Goal: Task Accomplishment & Management: Use online tool/utility

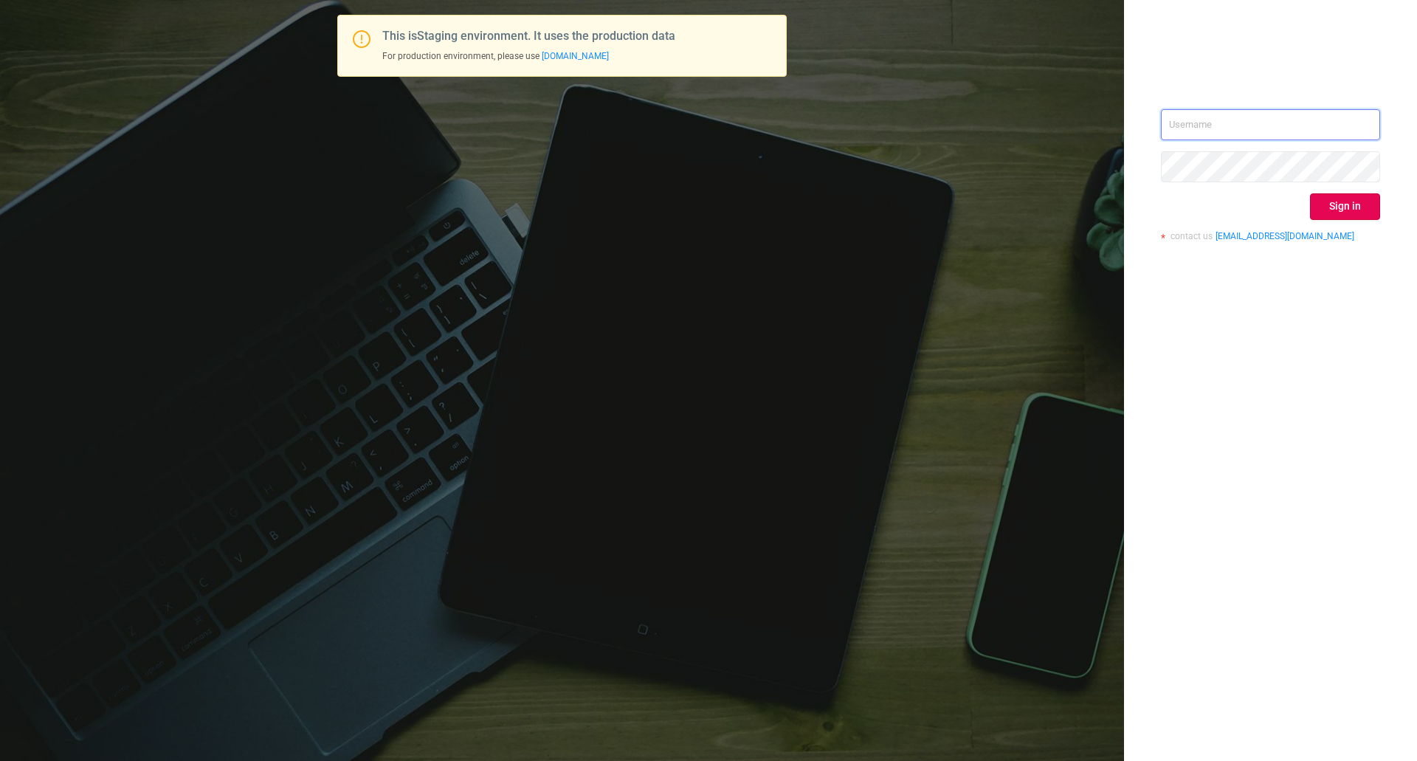
click at [1227, 128] on input "text" at bounding box center [1270, 124] width 219 height 31
type input "ispasojevic@mediaocean.com"
click at [1345, 205] on button "Sign in" at bounding box center [1345, 206] width 70 height 27
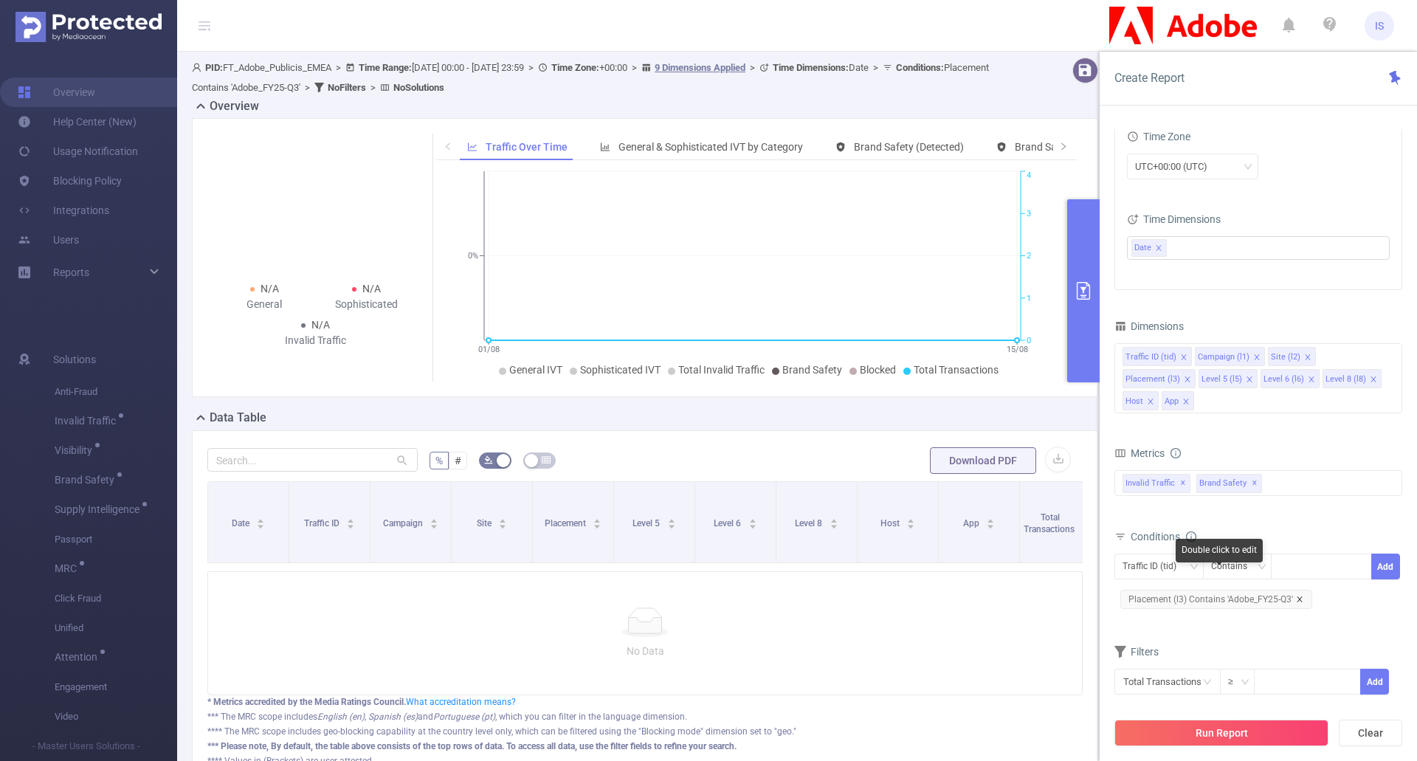
click at [1300, 596] on icon "icon: close" at bounding box center [1299, 599] width 7 height 7
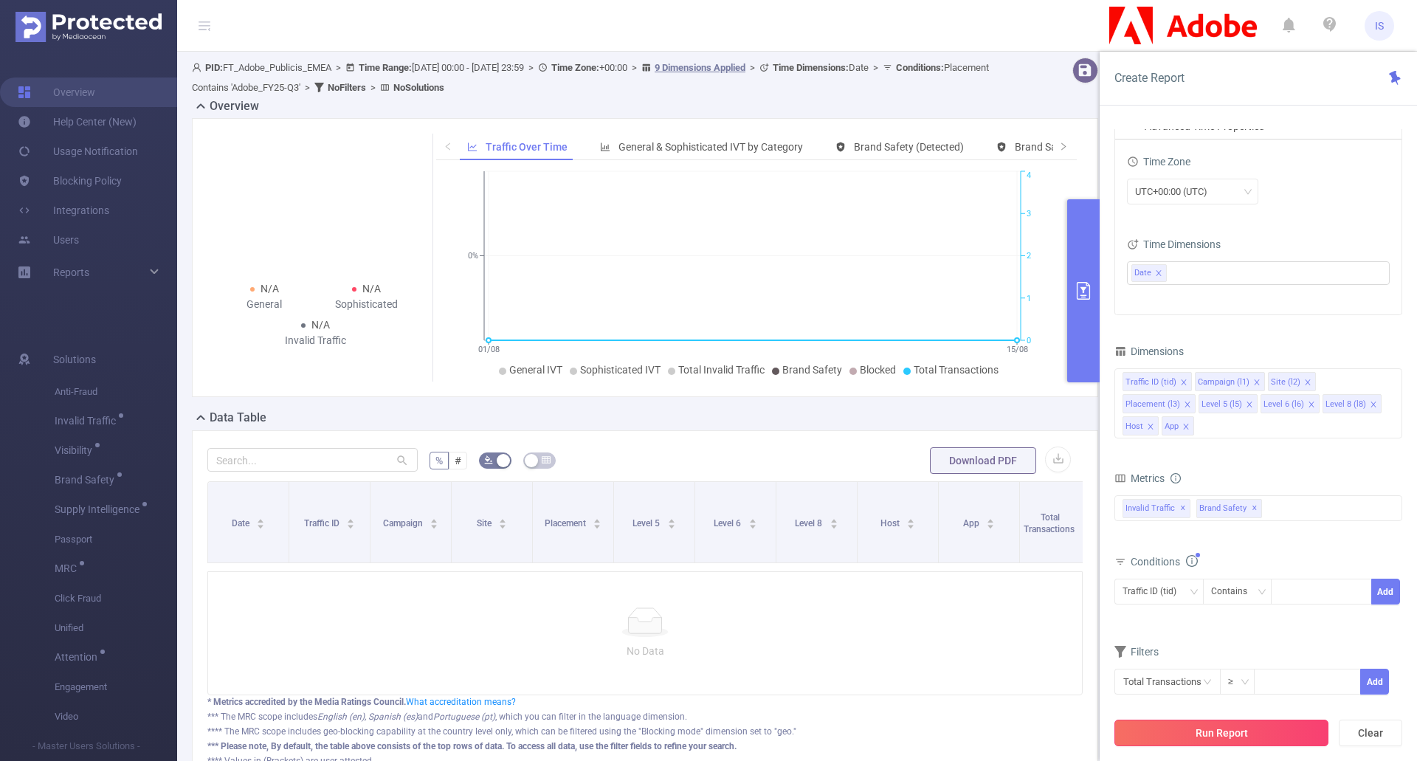
click at [1253, 739] on button "Run Report" at bounding box center [1222, 733] width 214 height 27
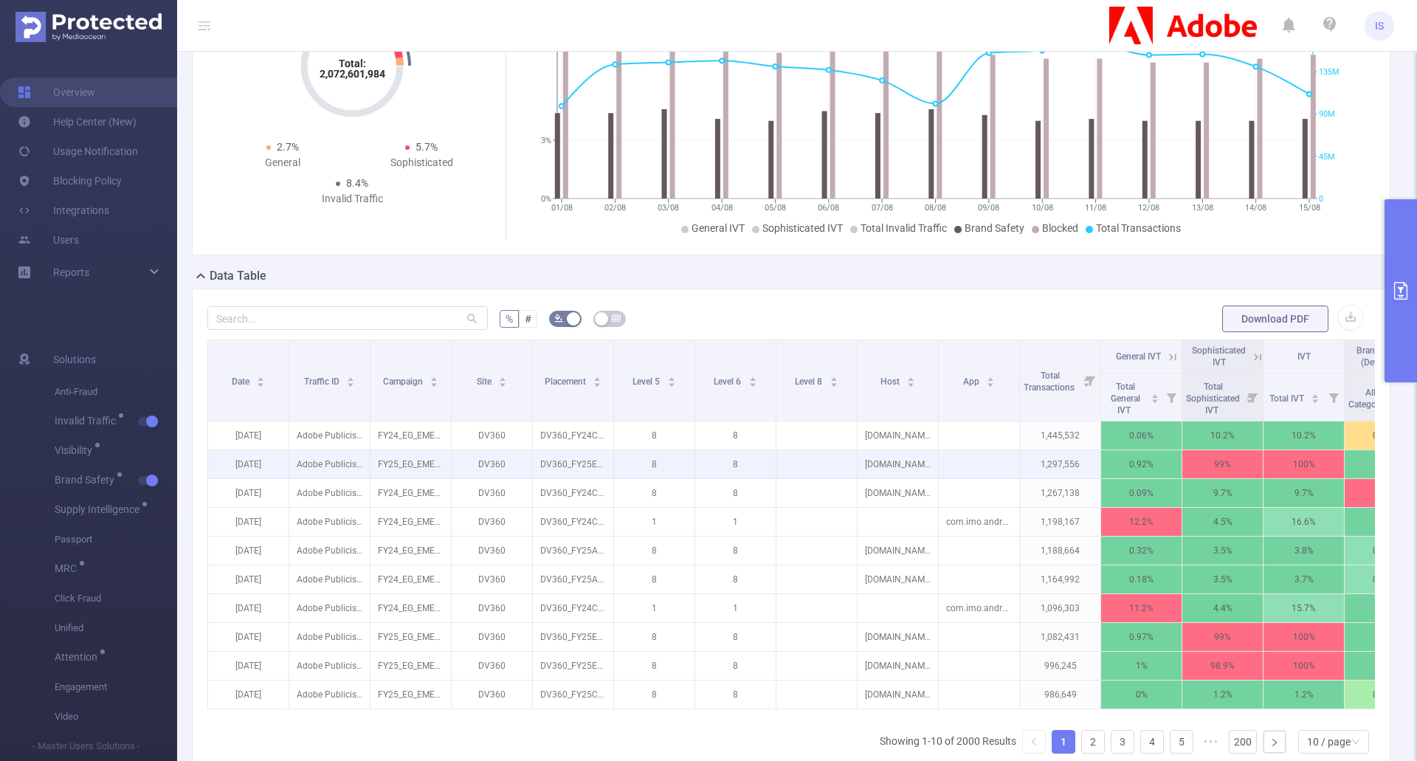
scroll to position [103, 0]
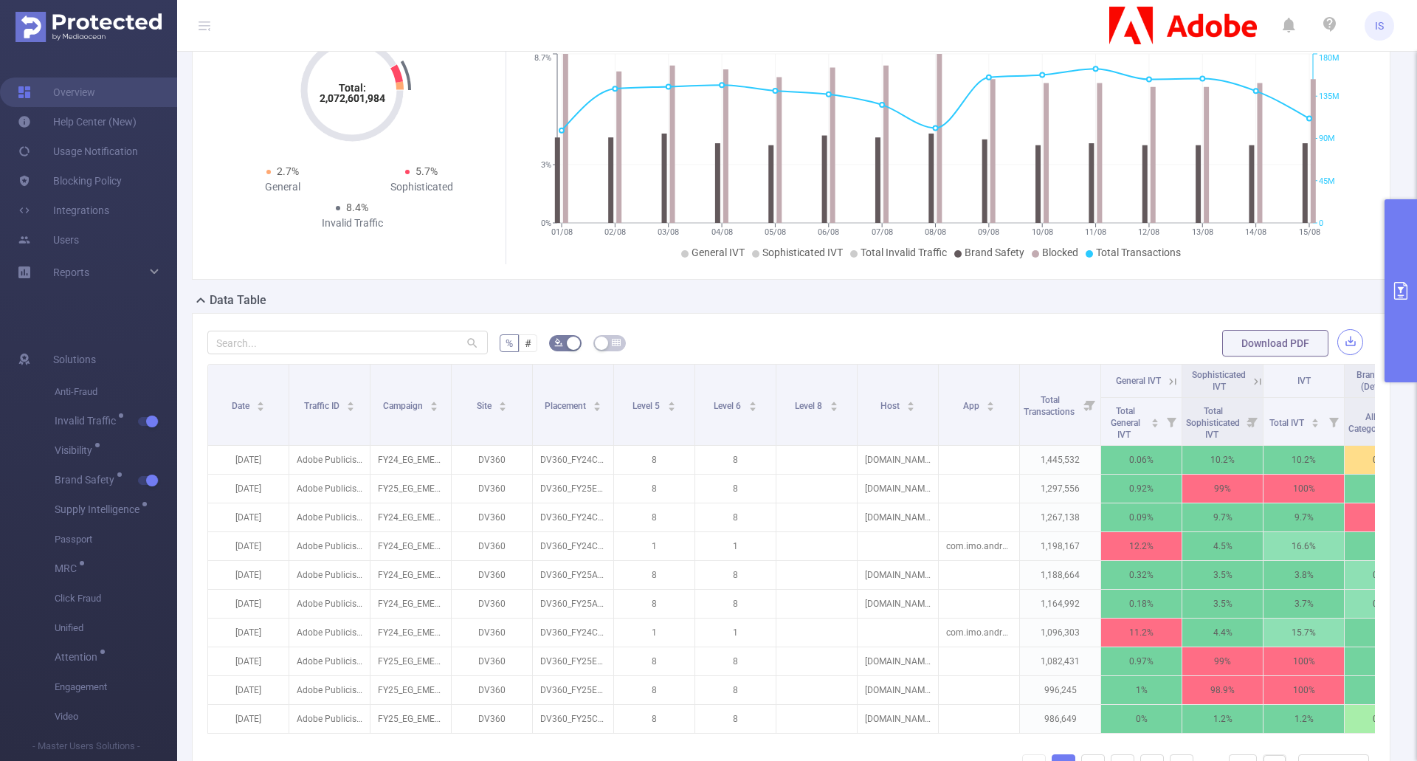
click at [1340, 341] on button "button" at bounding box center [1351, 342] width 26 height 26
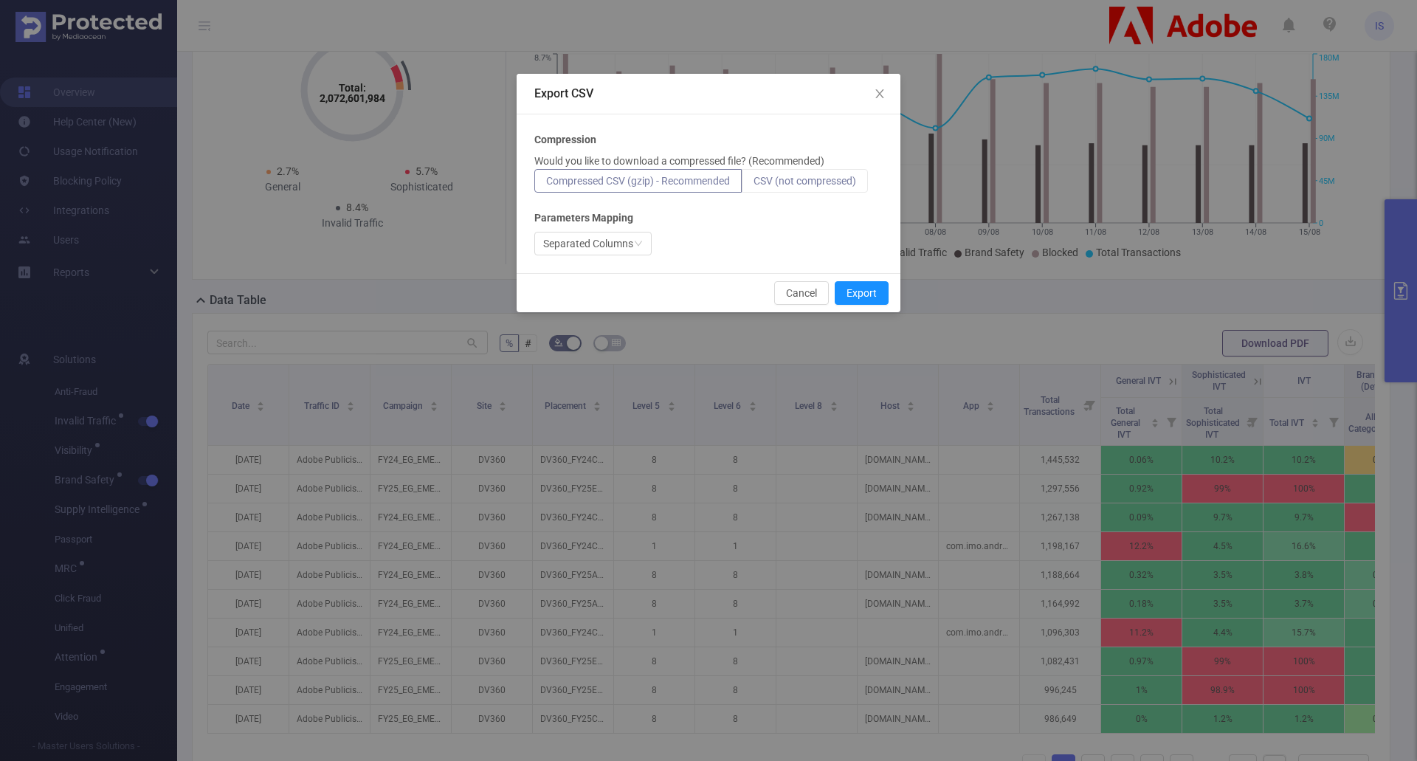
click at [792, 181] on span "CSV (not compressed)" at bounding box center [805, 181] width 103 height 12
click at [754, 185] on input "CSV (not compressed)" at bounding box center [754, 185] width 0 height 0
click at [596, 228] on div "Compression Would you like to download a compressed file? (Recommended) Compres…" at bounding box center [708, 193] width 348 height 123
click at [591, 242] on div "Separated Columns" at bounding box center [588, 244] width 90 height 22
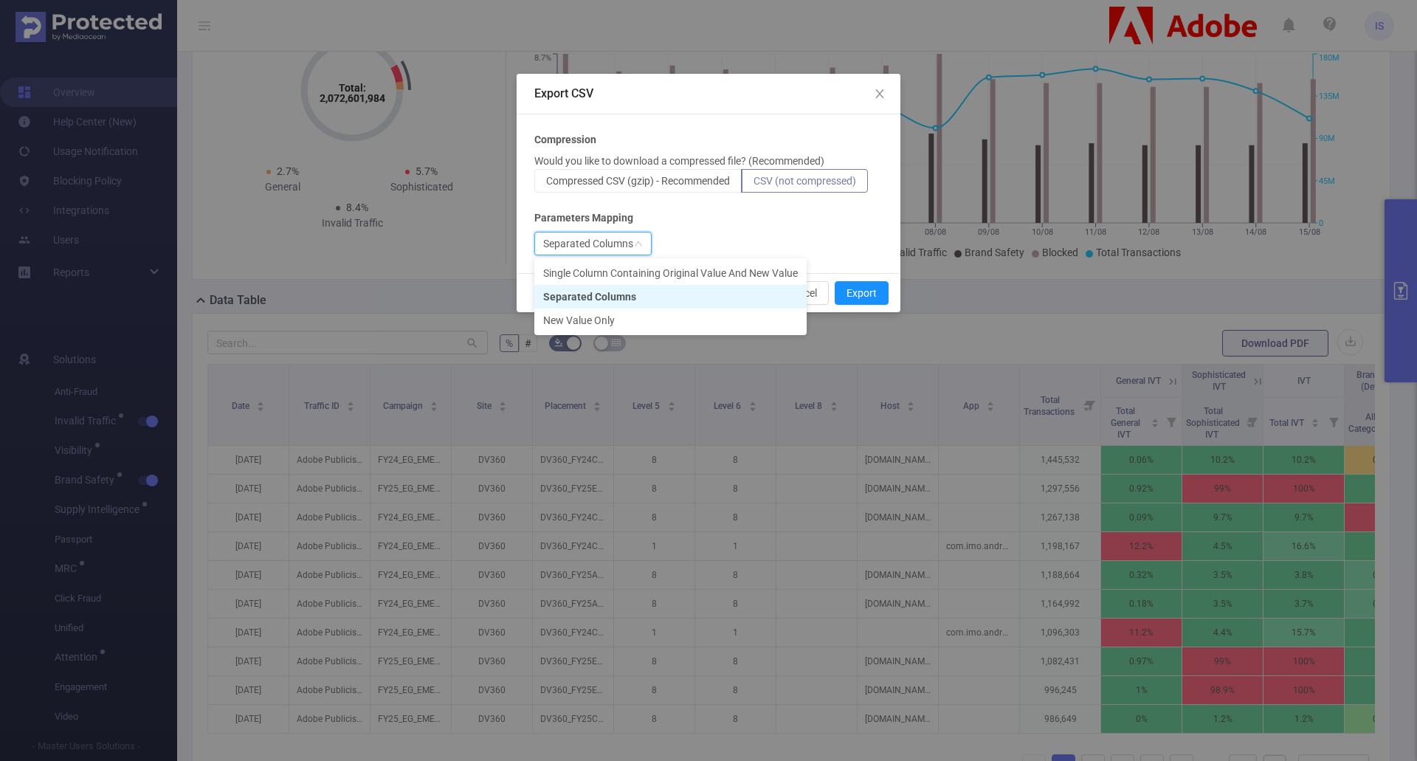
click at [612, 244] on div "Separated Columns" at bounding box center [588, 244] width 90 height 22
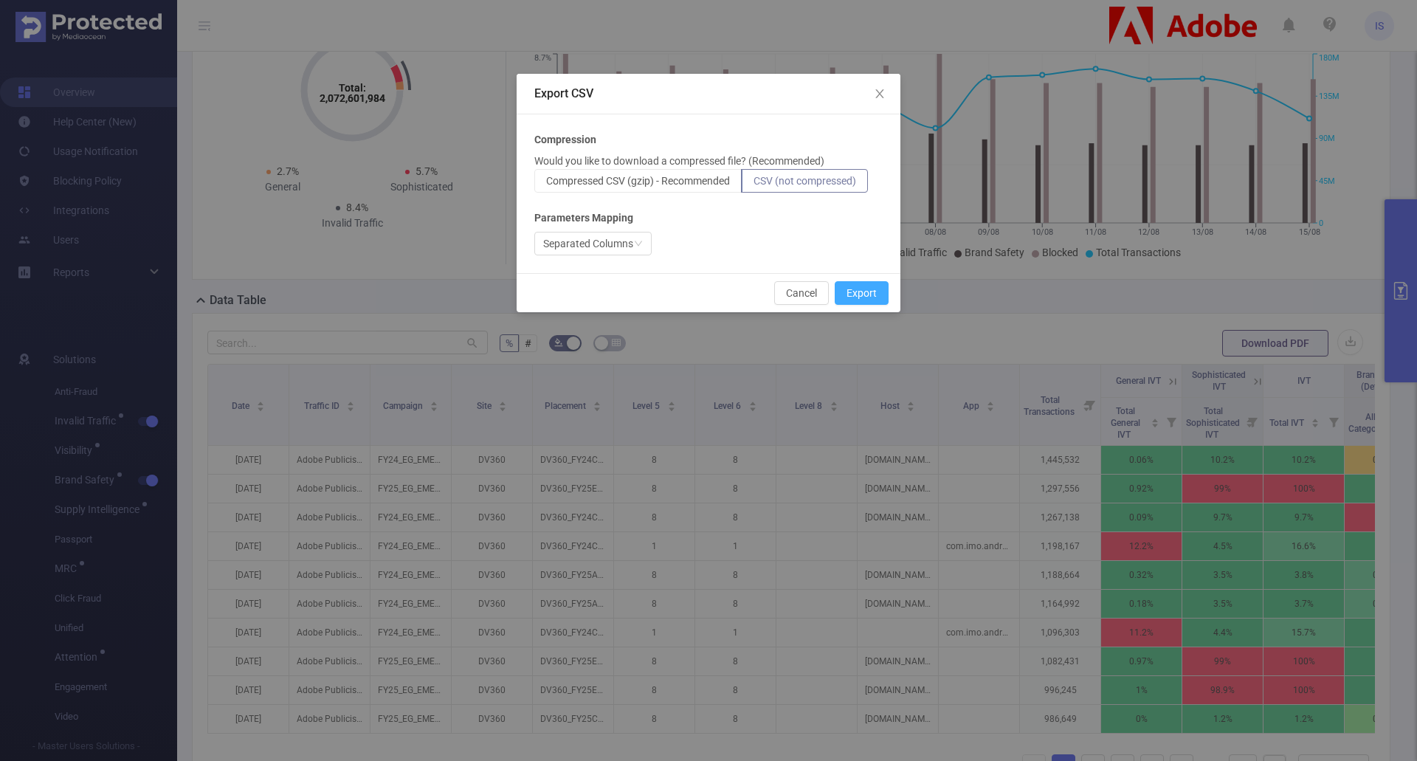
click at [879, 290] on button "Export" at bounding box center [862, 293] width 54 height 24
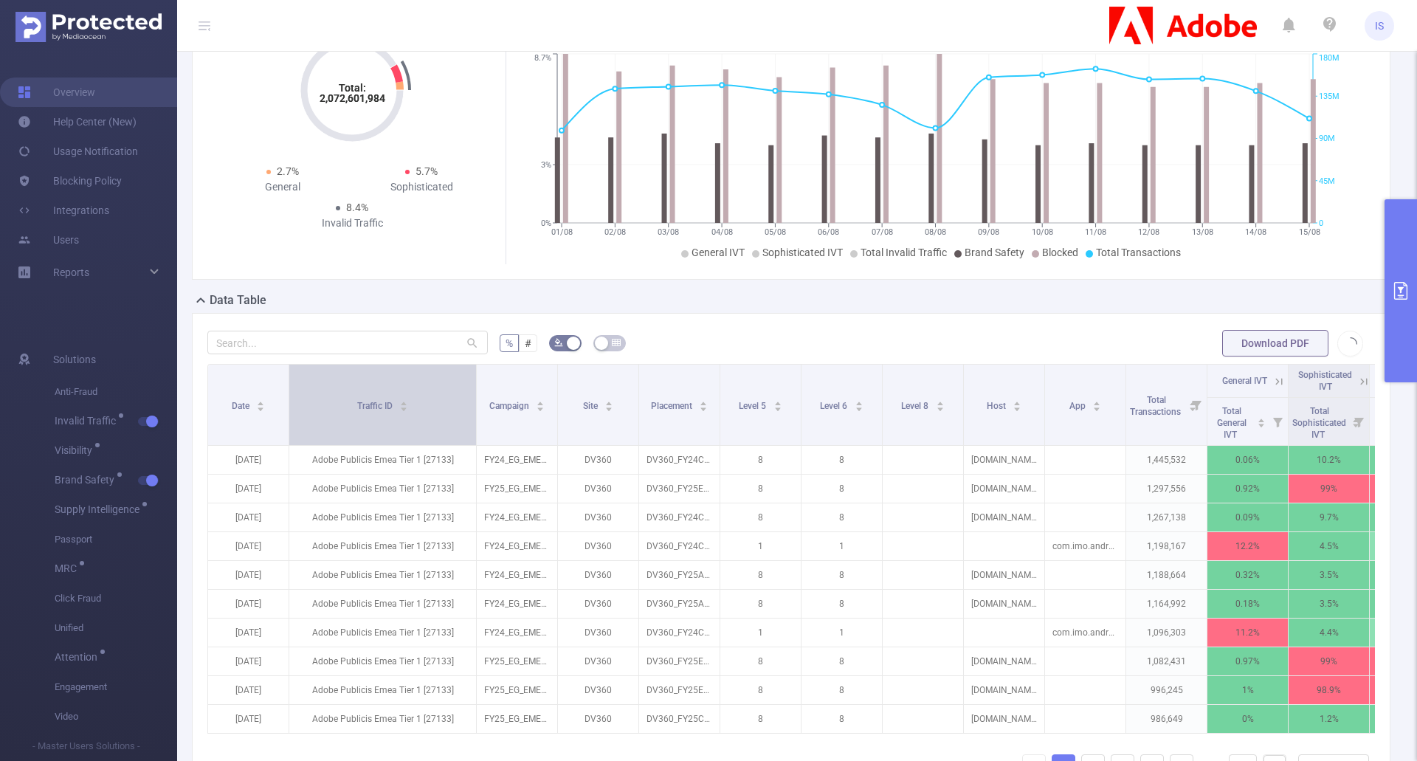
drag, startPoint x: 368, startPoint y: 414, endPoint x: 474, endPoint y: 416, distance: 106.3
click at [474, 416] on span at bounding box center [475, 405] width 7 height 80
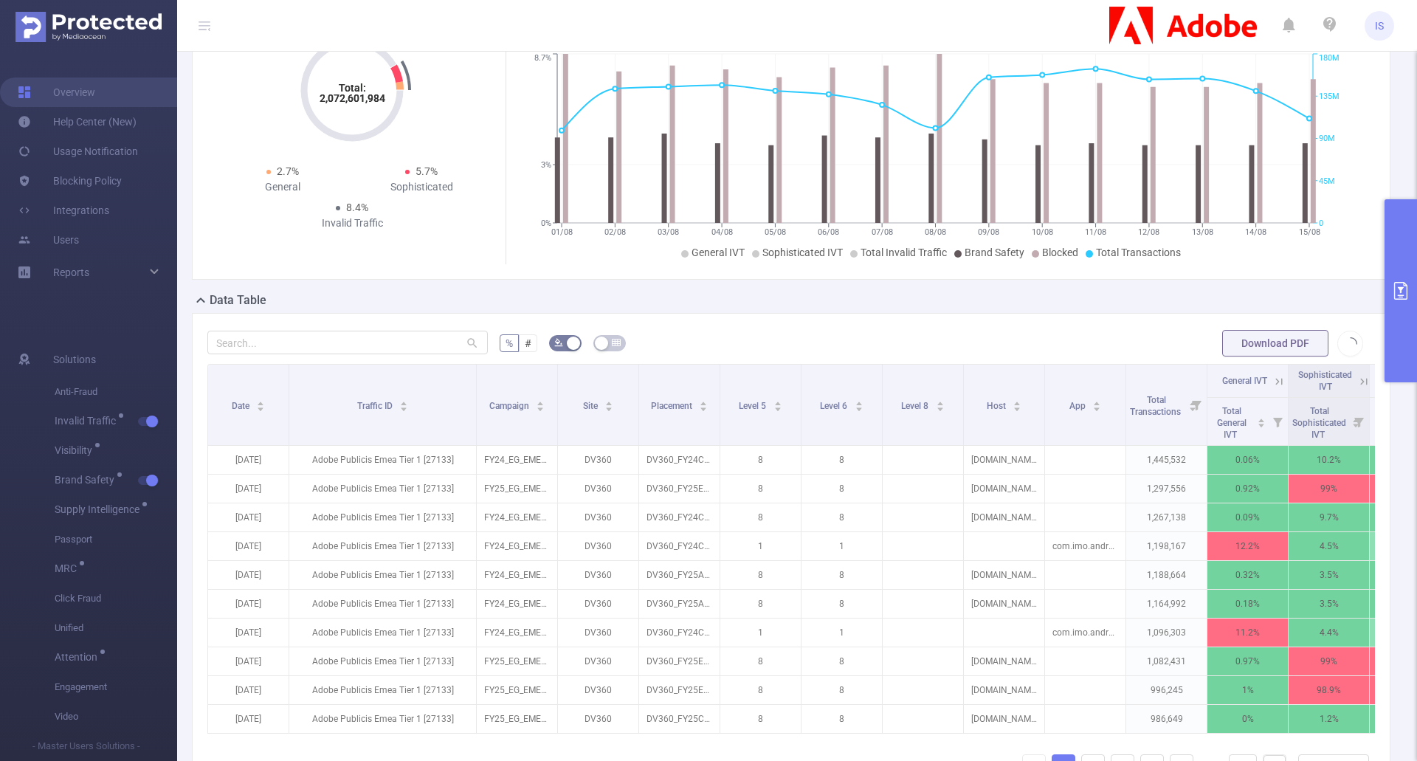
click at [1401, 307] on button "primary" at bounding box center [1401, 290] width 32 height 183
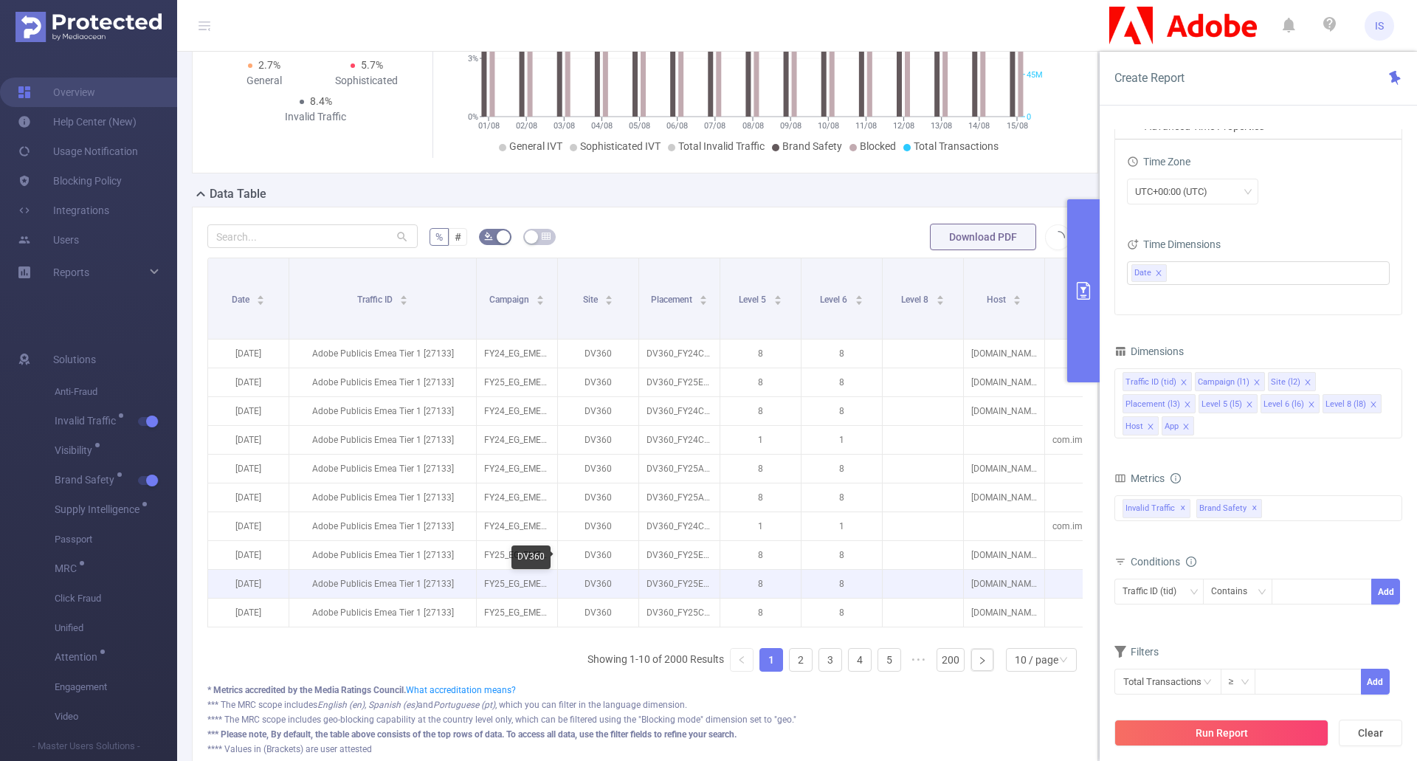
scroll to position [251, 0]
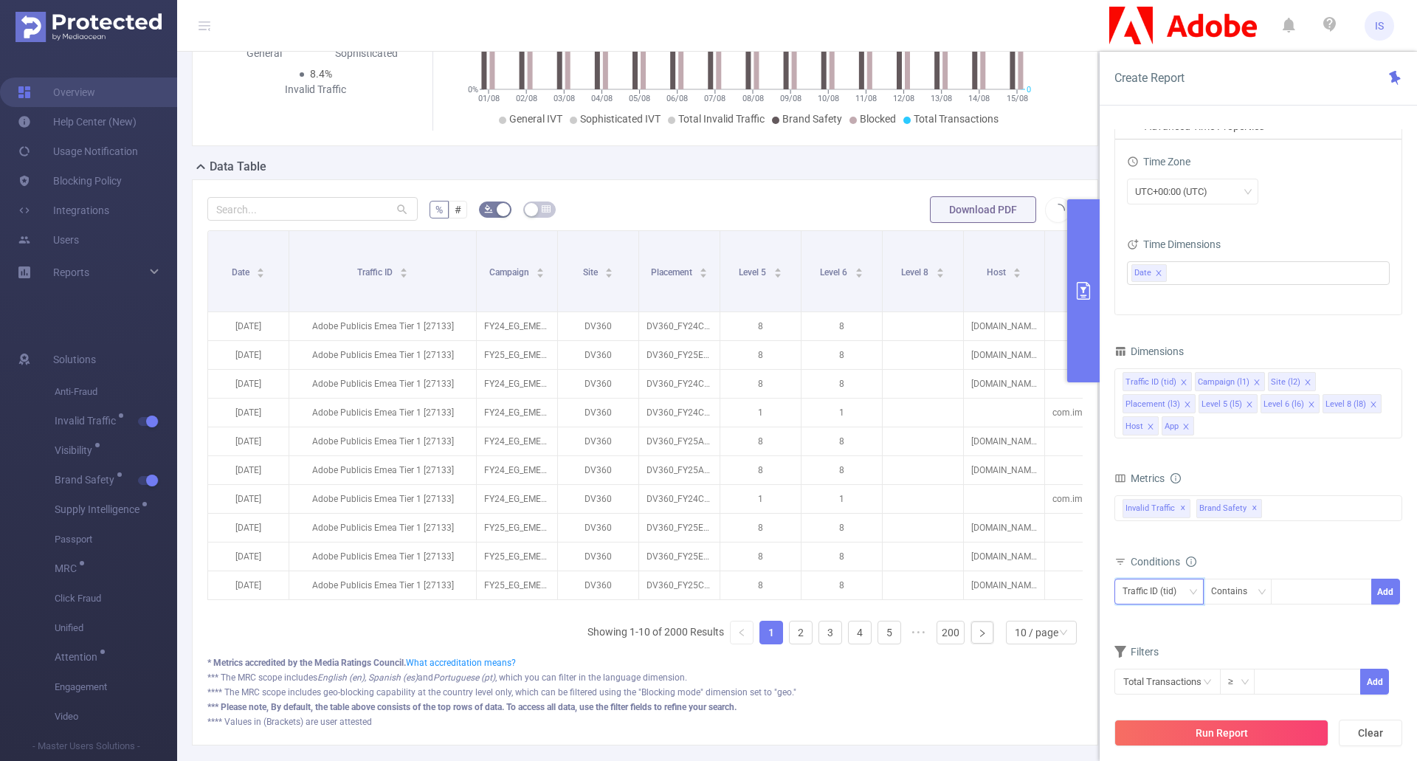
click at [1184, 579] on div "Traffic ID (tid)" at bounding box center [1155, 591] width 64 height 24
click at [1159, 404] on li "Campaign (l1)" at bounding box center [1159, 408] width 89 height 24
click at [1307, 579] on div at bounding box center [1321, 591] width 85 height 24
type input "FY_24"
click at [1302, 600] on li "FY_24" at bounding box center [1321, 600] width 101 height 24
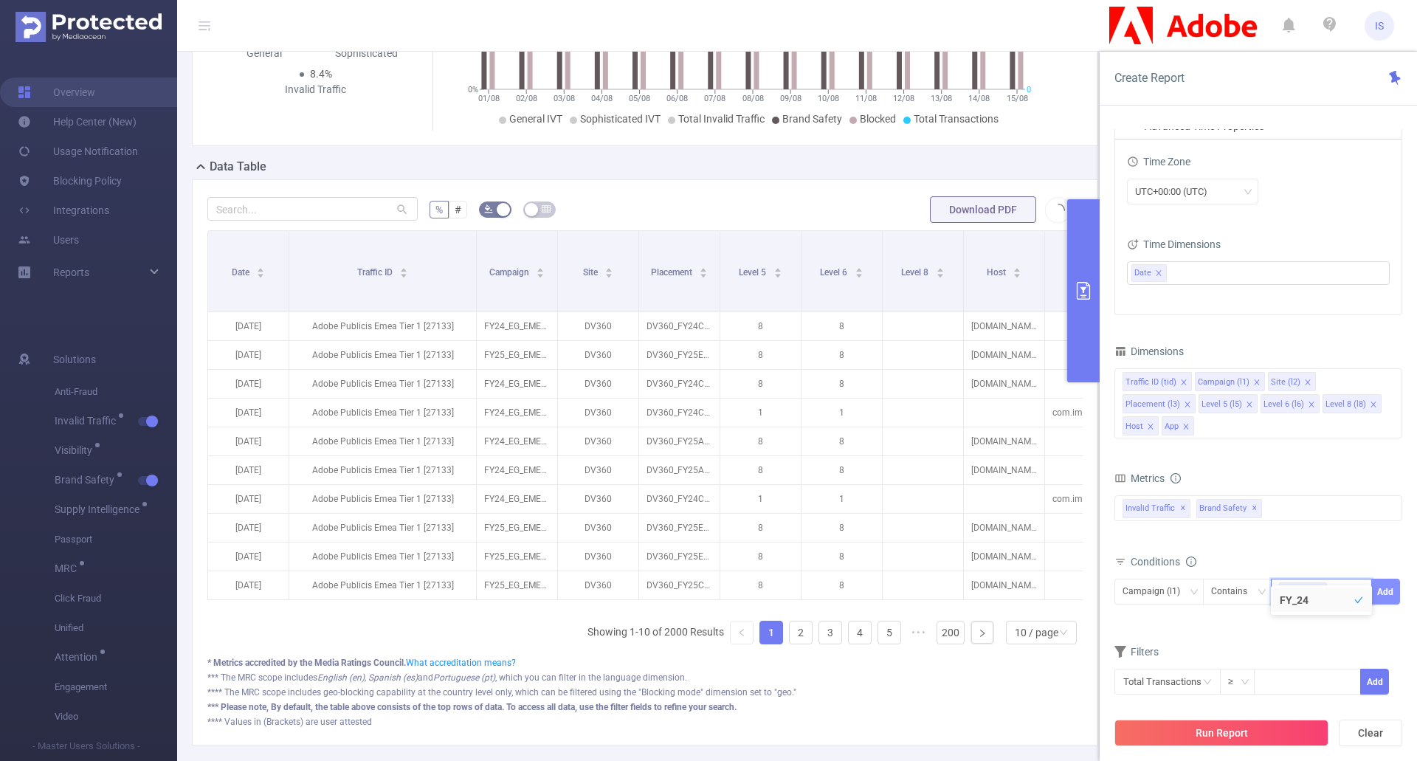
click at [1394, 579] on button "Add" at bounding box center [1386, 592] width 29 height 26
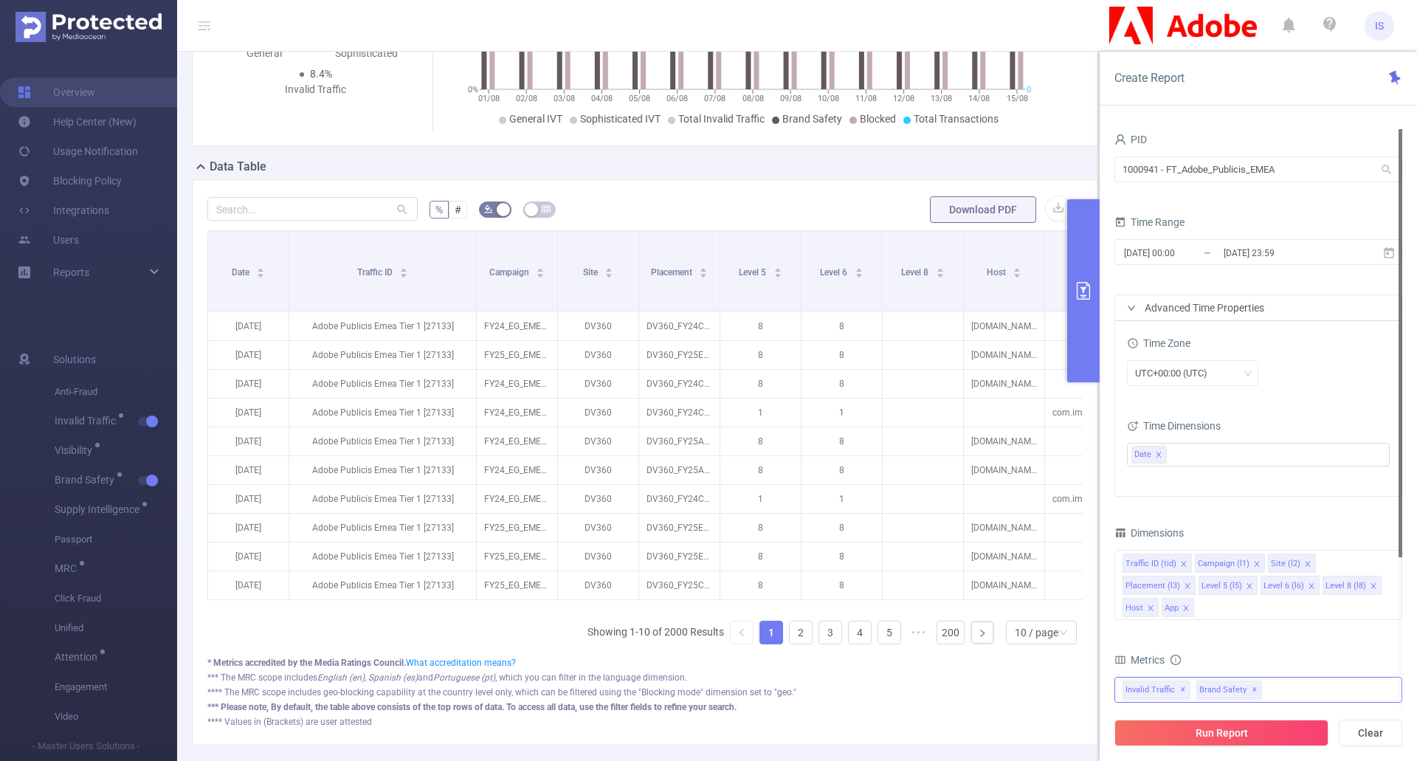
click at [1307, 677] on div "Invalid Traffic ✕ Brand Safety ✕" at bounding box center [1259, 690] width 288 height 26
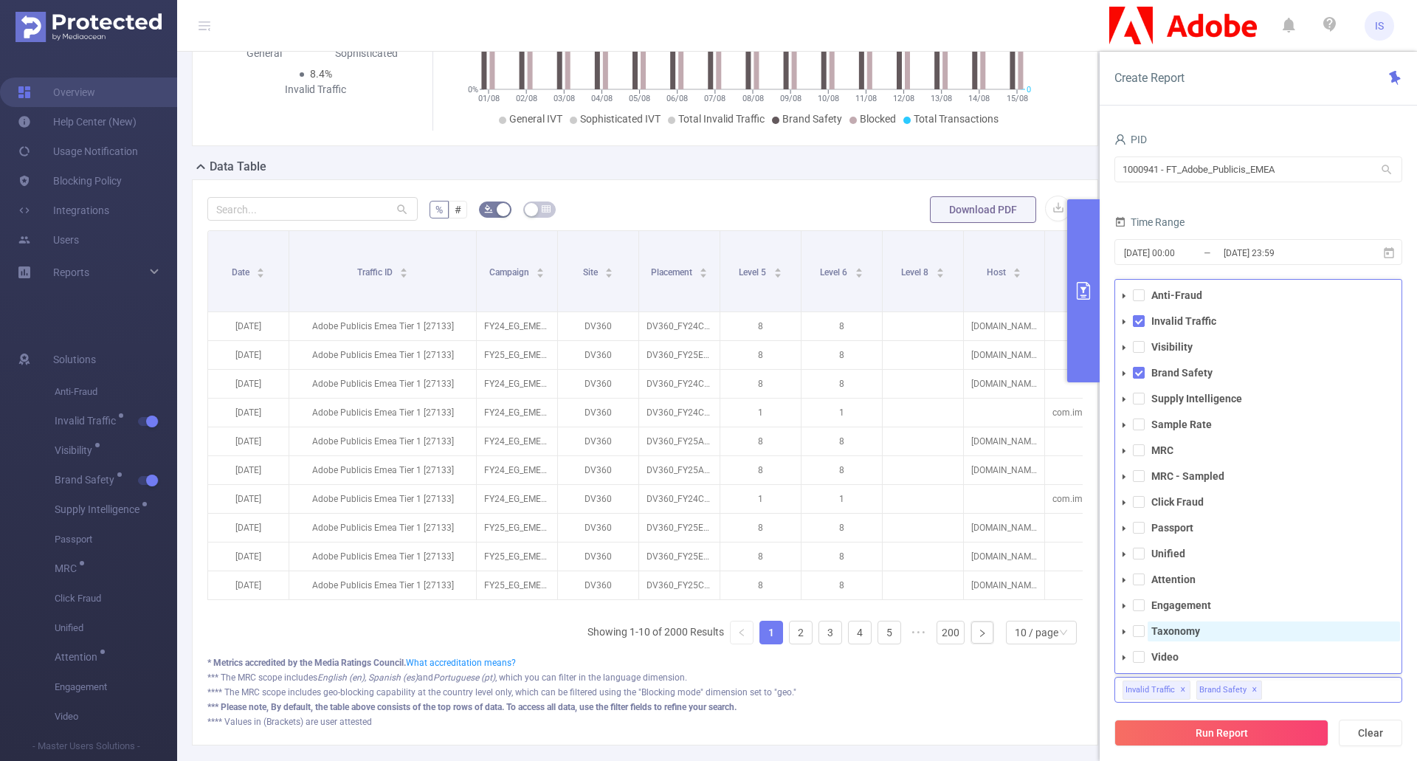
click at [1185, 625] on strong "Taxonomy" at bounding box center [1176, 631] width 49 height 12
click at [1304, 701] on div "Metrics Total General IVT Data Centers Disclosed Bots Known Crawlers Irregular …" at bounding box center [1259, 691] width 288 height 83
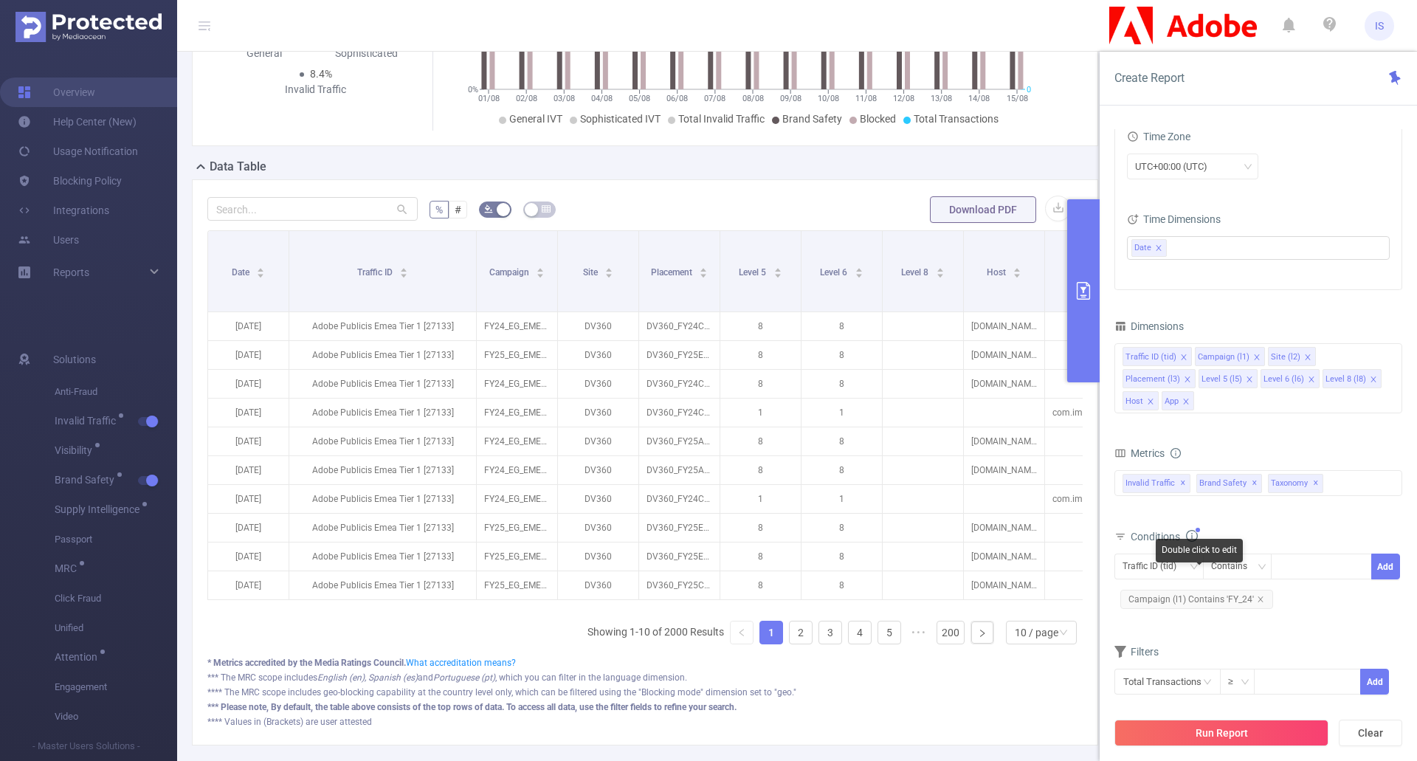
click at [1181, 540] on div "Double click to edit" at bounding box center [1199, 551] width 87 height 24
click at [1145, 554] on div "Traffic ID (tid)" at bounding box center [1155, 566] width 64 height 24
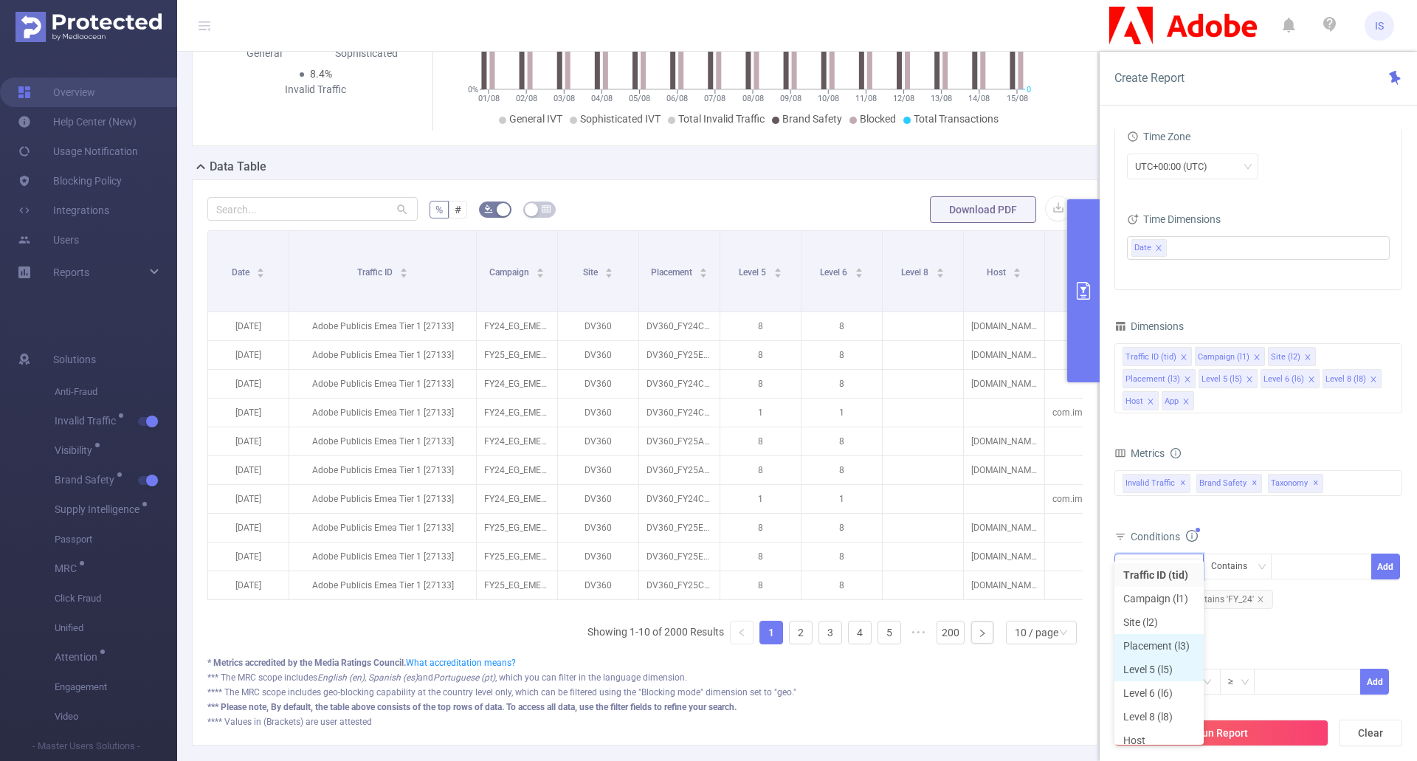
scroll to position [34, 0]
drag, startPoint x: 1157, startPoint y: 702, endPoint x: 1172, endPoint y: 693, distance: 17.2
click at [1157, 704] on li "Host" at bounding box center [1159, 707] width 89 height 24
click at [1304, 526] on div "Conditions" at bounding box center [1259, 538] width 288 height 24
click at [1296, 554] on div at bounding box center [1321, 566] width 85 height 24
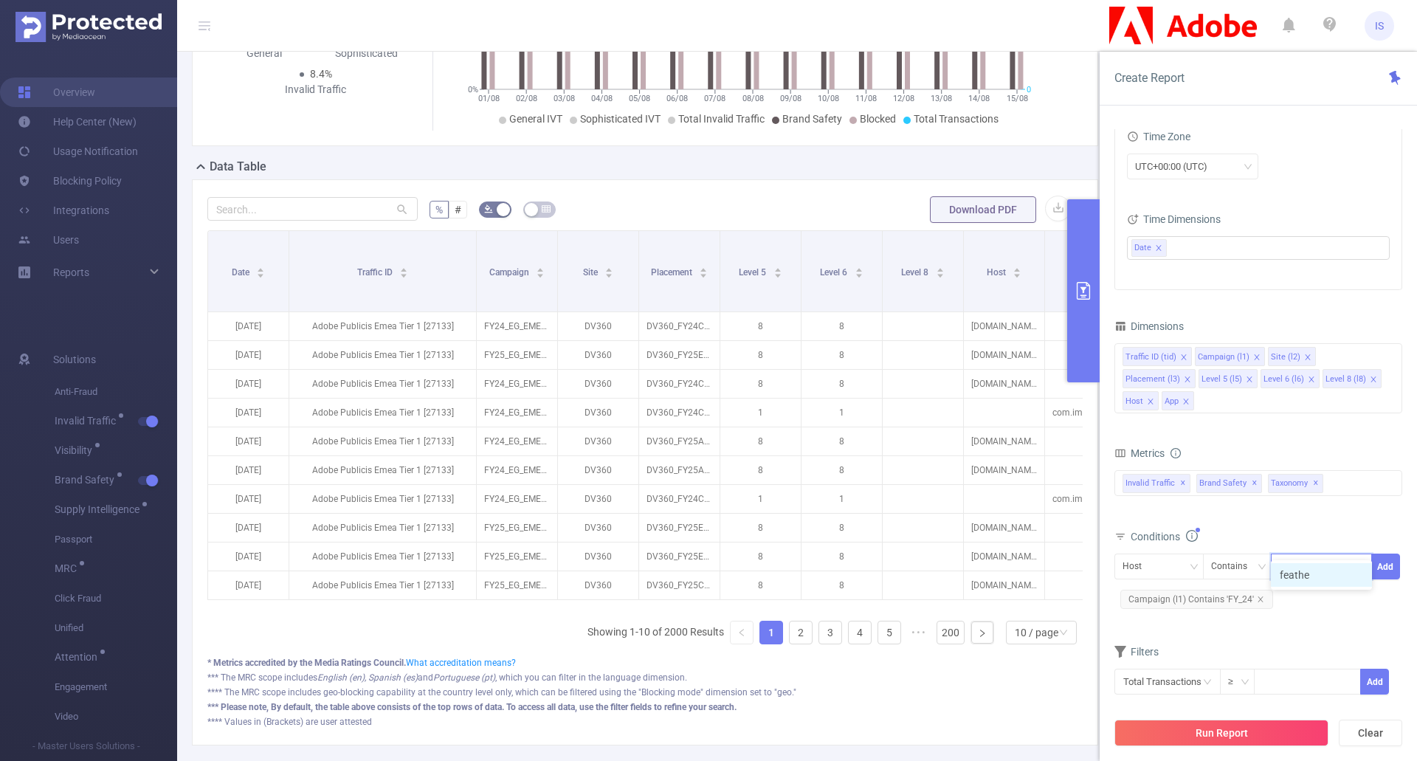
type input "feather"
click at [1313, 579] on li "feather" at bounding box center [1321, 575] width 101 height 24
click at [1394, 554] on button "Add" at bounding box center [1386, 567] width 29 height 26
click at [1227, 732] on button "Run Report" at bounding box center [1222, 733] width 214 height 27
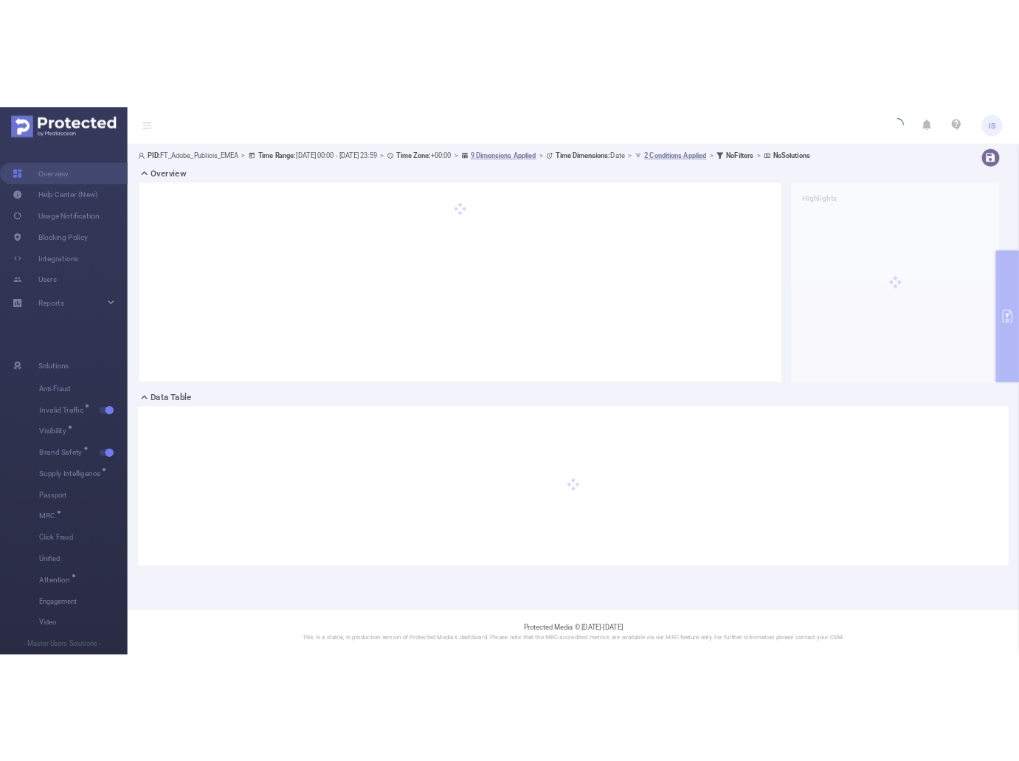
scroll to position [0, 0]
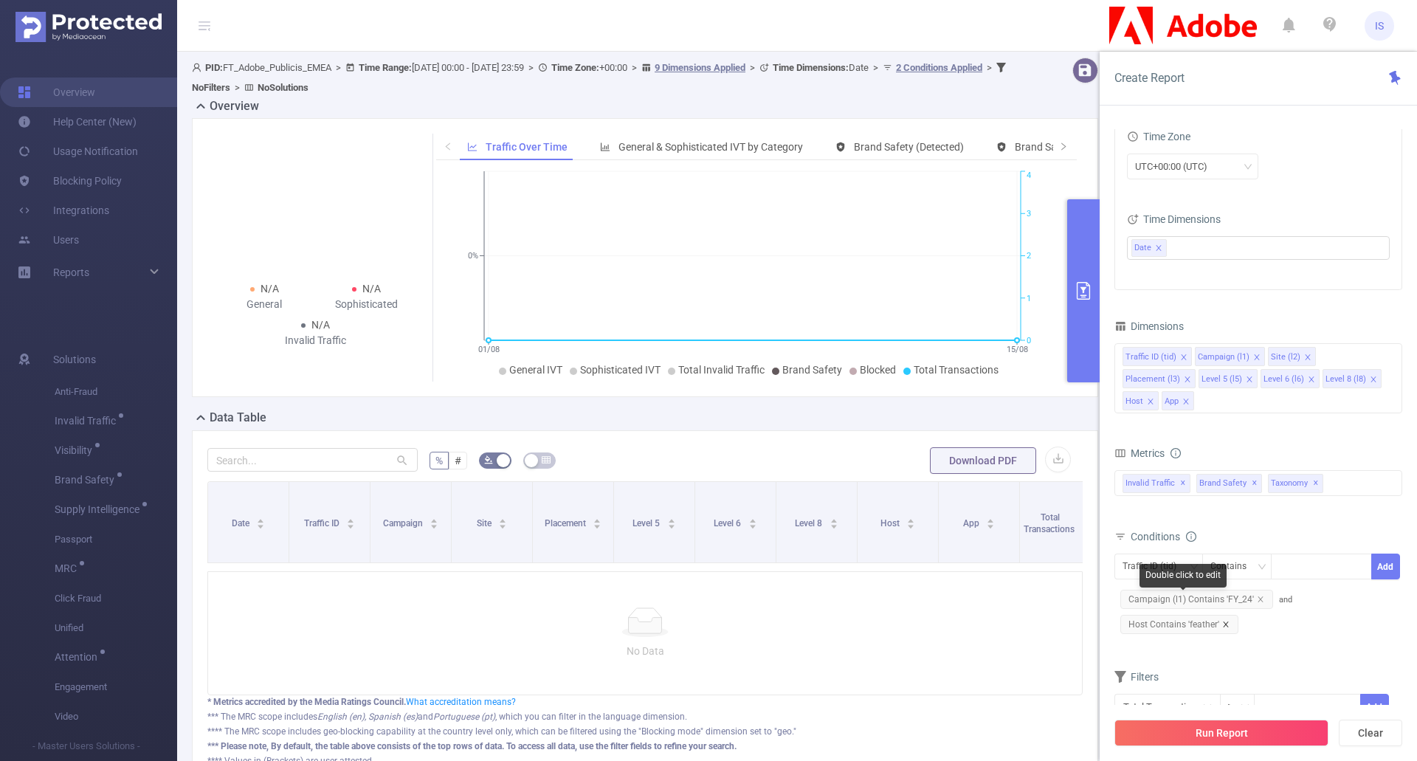
click at [1225, 621] on icon "icon: close" at bounding box center [1225, 624] width 7 height 7
click at [1207, 735] on button "Run Report" at bounding box center [1222, 733] width 214 height 27
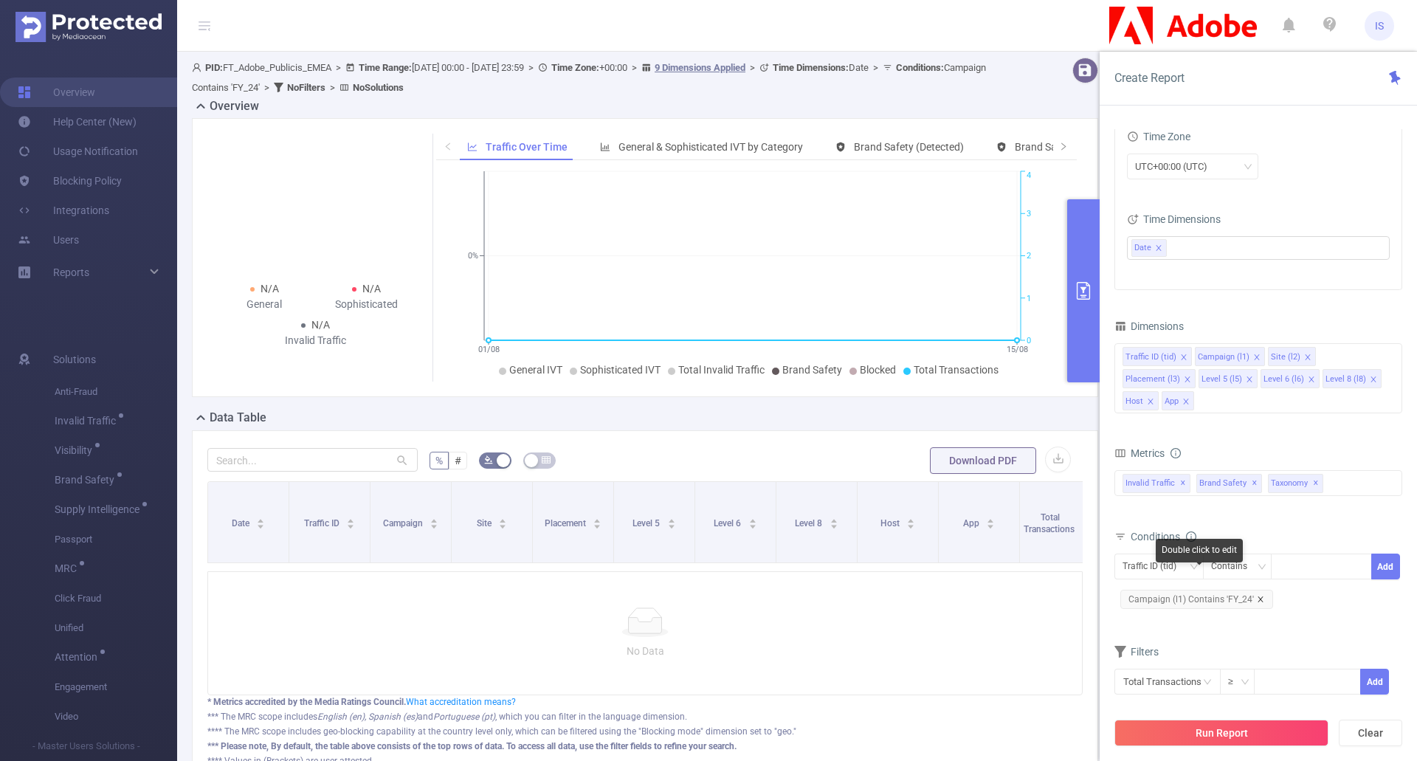
click at [1261, 596] on icon "icon: close" at bounding box center [1260, 599] width 7 height 7
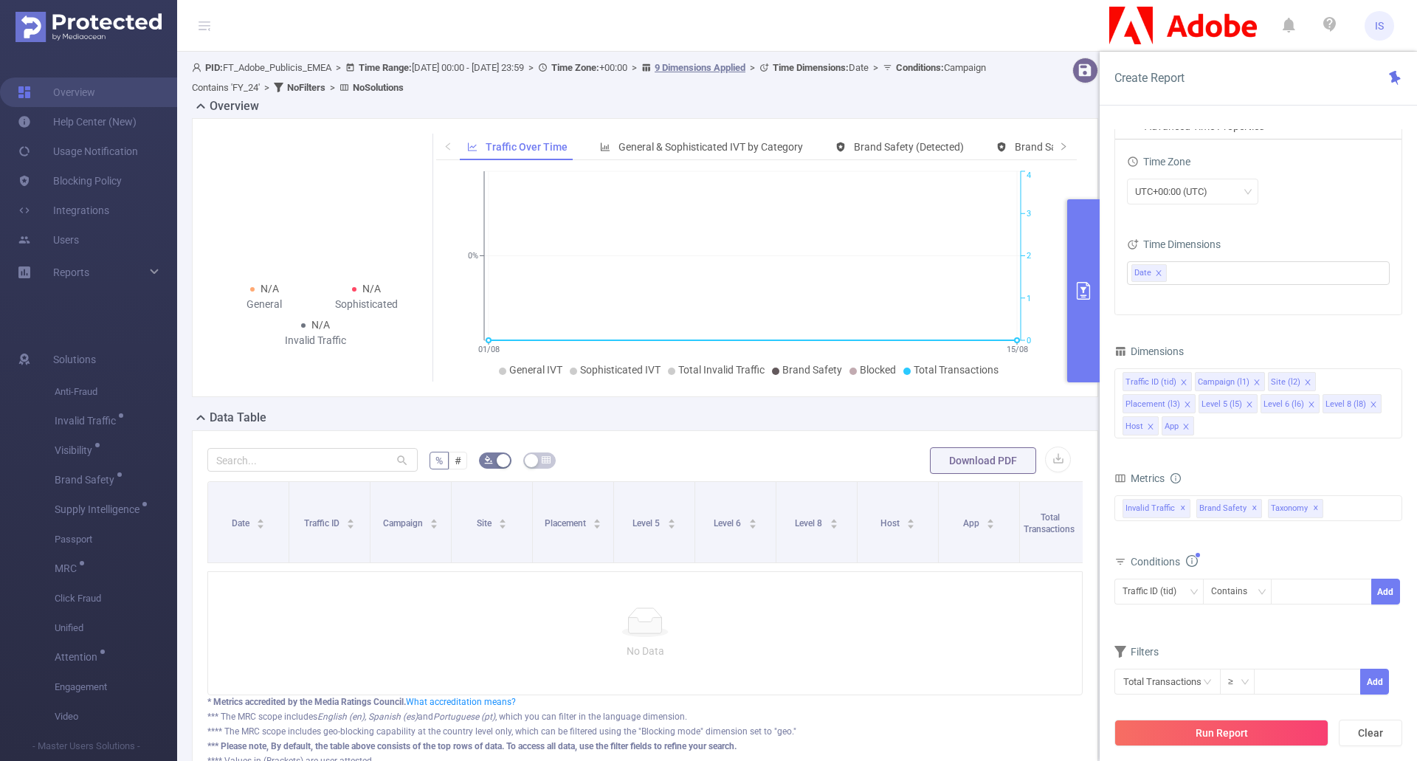
drag, startPoint x: 1243, startPoint y: 732, endPoint x: 1225, endPoint y: 711, distance: 27.8
click at [1243, 733] on button "Run Report" at bounding box center [1222, 733] width 214 height 27
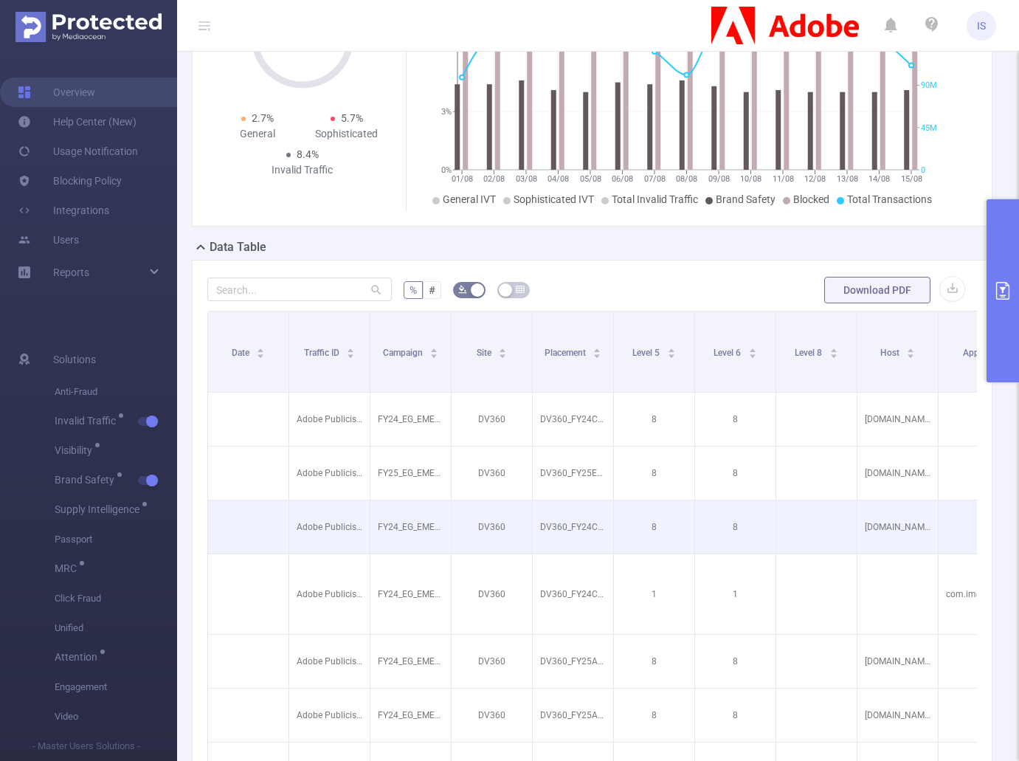
scroll to position [221, 0]
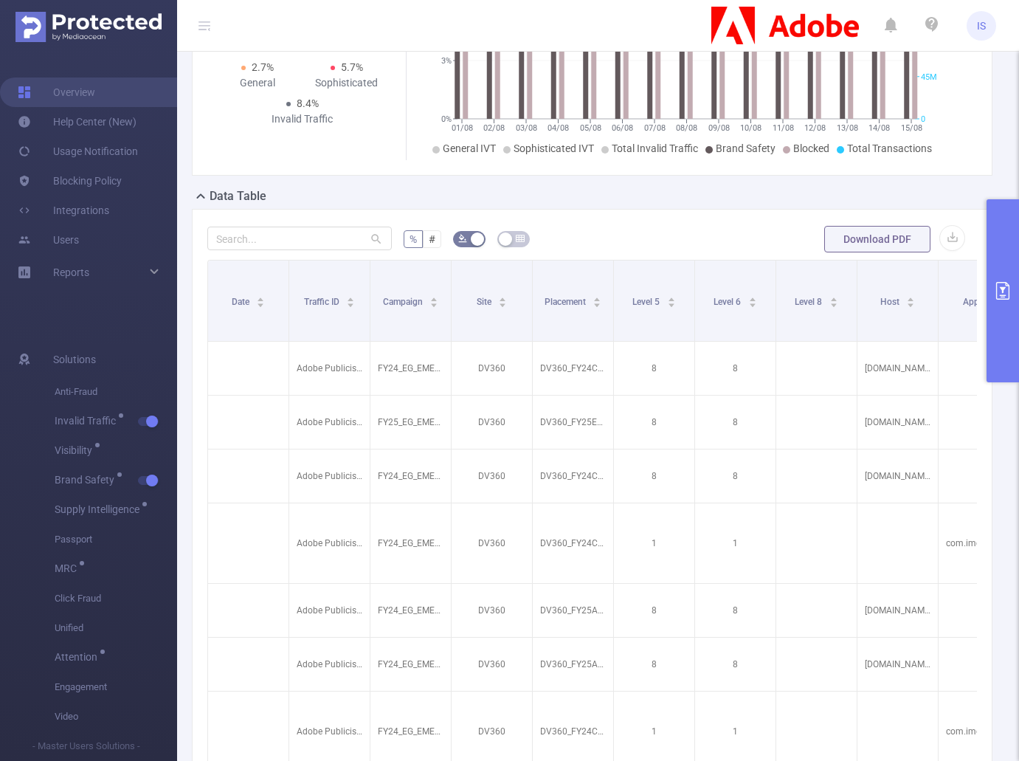
click at [1013, 334] on button "primary" at bounding box center [1003, 290] width 32 height 183
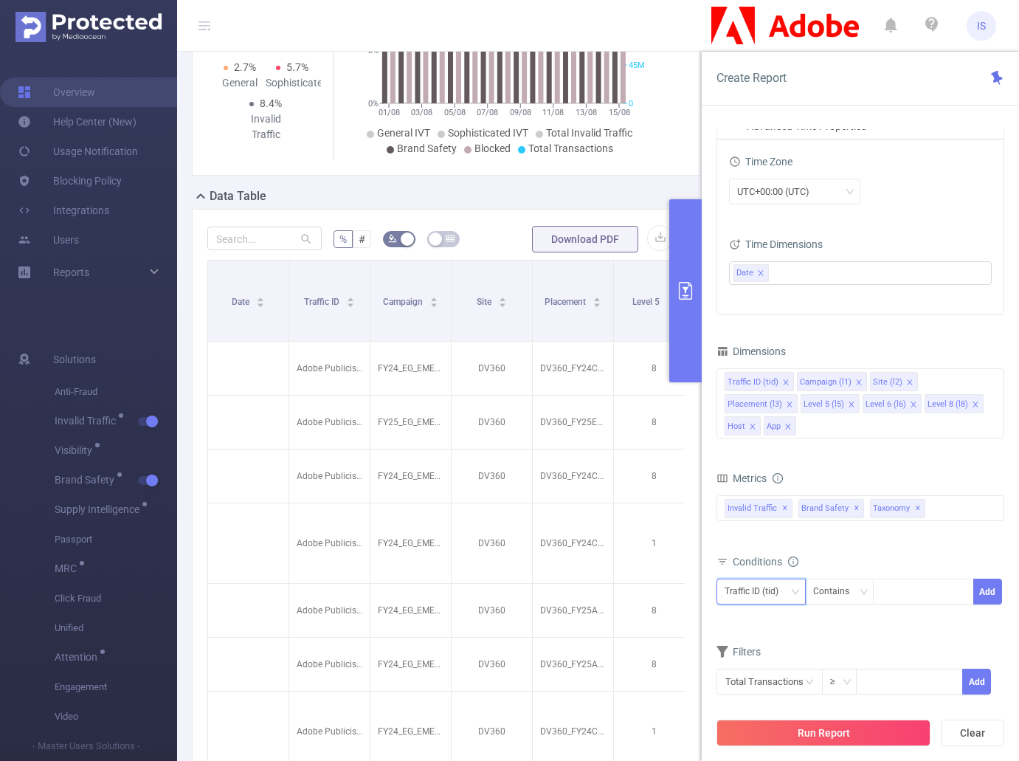
click at [786, 579] on div "Traffic ID (tid)" at bounding box center [757, 591] width 64 height 24
click at [775, 400] on li "Campaign (l1)" at bounding box center [761, 400] width 89 height 24
click at [901, 579] on div at bounding box center [923, 591] width 85 height 24
type input "FY24"
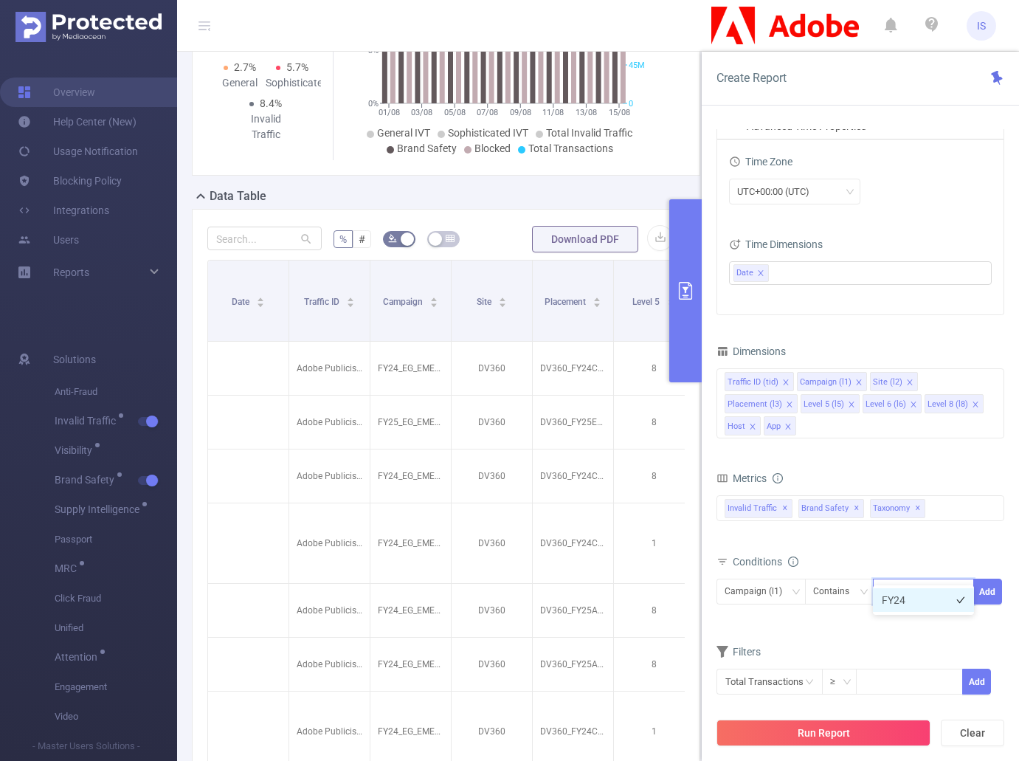
click at [932, 594] on li "FY24" at bounding box center [923, 600] width 101 height 24
click at [989, 579] on button "Add" at bounding box center [988, 592] width 29 height 26
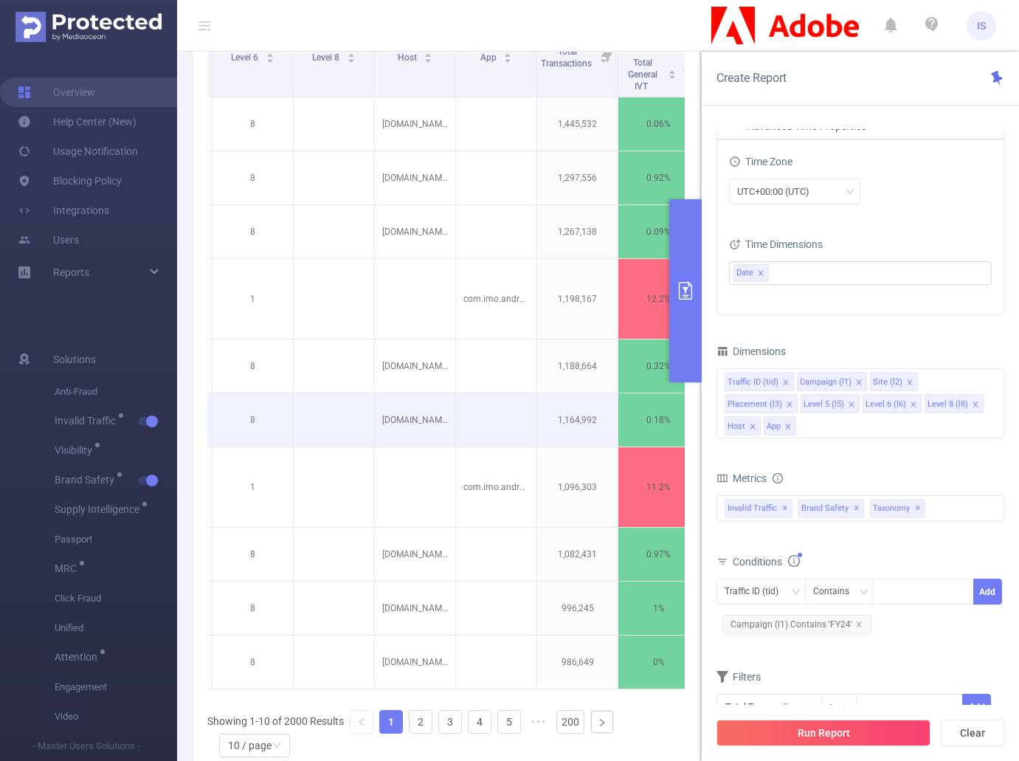
scroll to position [431, 0]
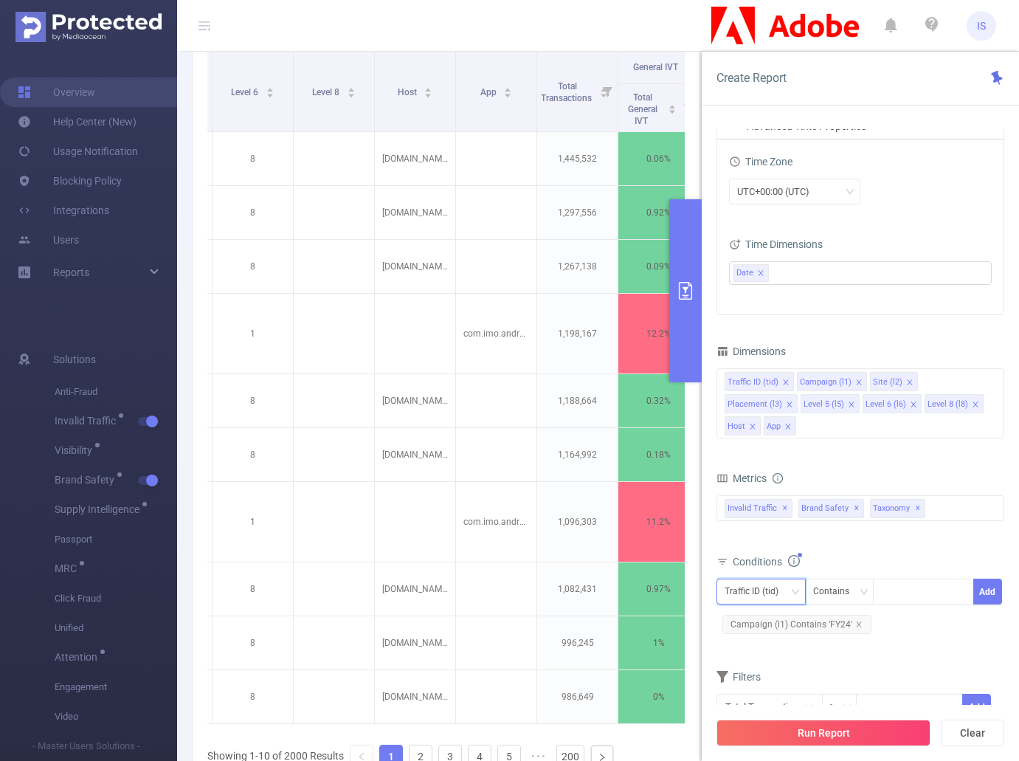
click at [766, 579] on div "Traffic ID (tid)" at bounding box center [757, 591] width 64 height 24
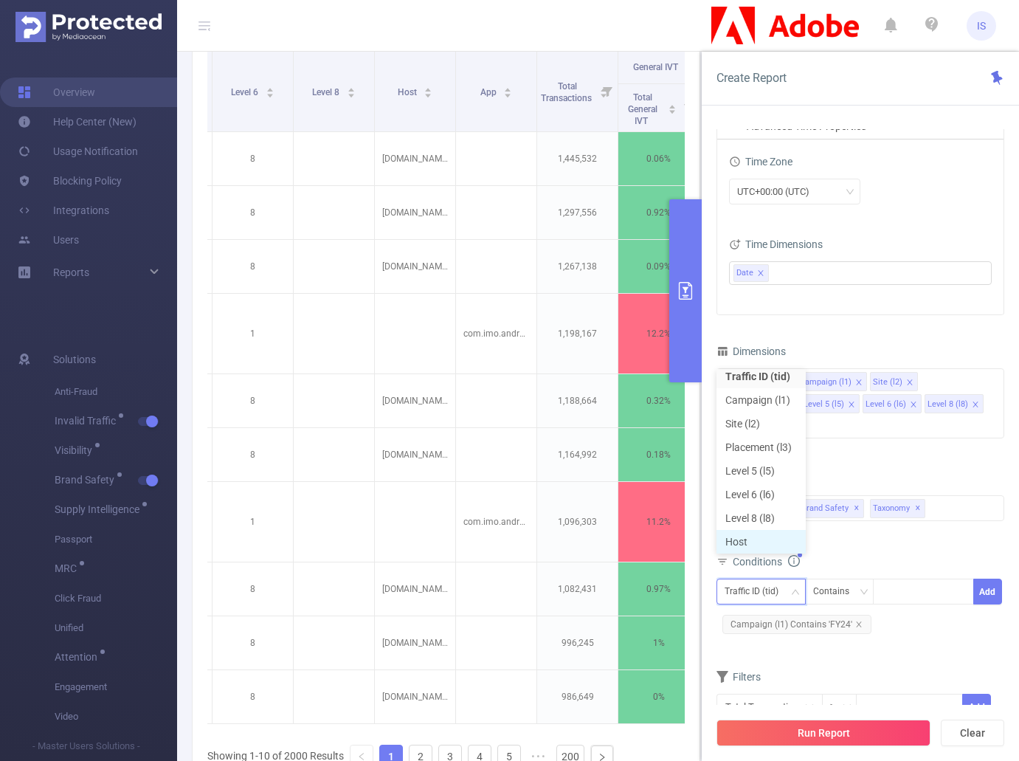
click at [750, 533] on li "Host" at bounding box center [761, 542] width 89 height 24
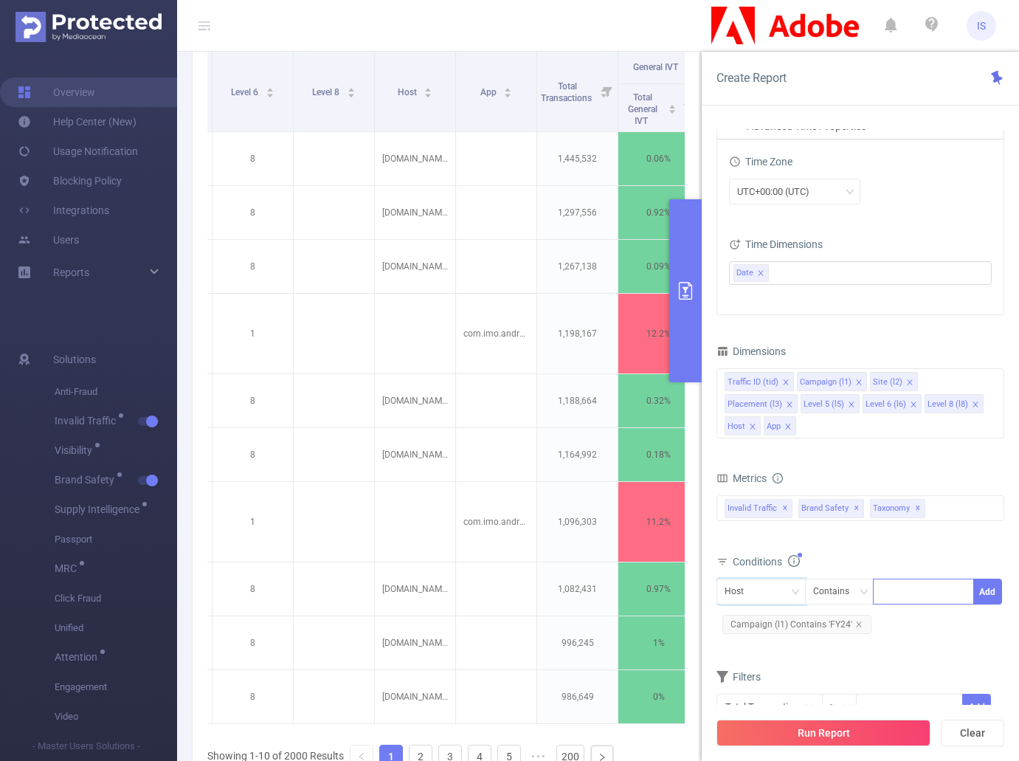
click at [906, 579] on div at bounding box center [923, 591] width 85 height 24
type input "feather"
click at [921, 595] on li "feather" at bounding box center [923, 600] width 101 height 24
click at [990, 579] on button "Add" at bounding box center [988, 592] width 29 height 26
click at [842, 736] on button "Run Report" at bounding box center [824, 733] width 214 height 27
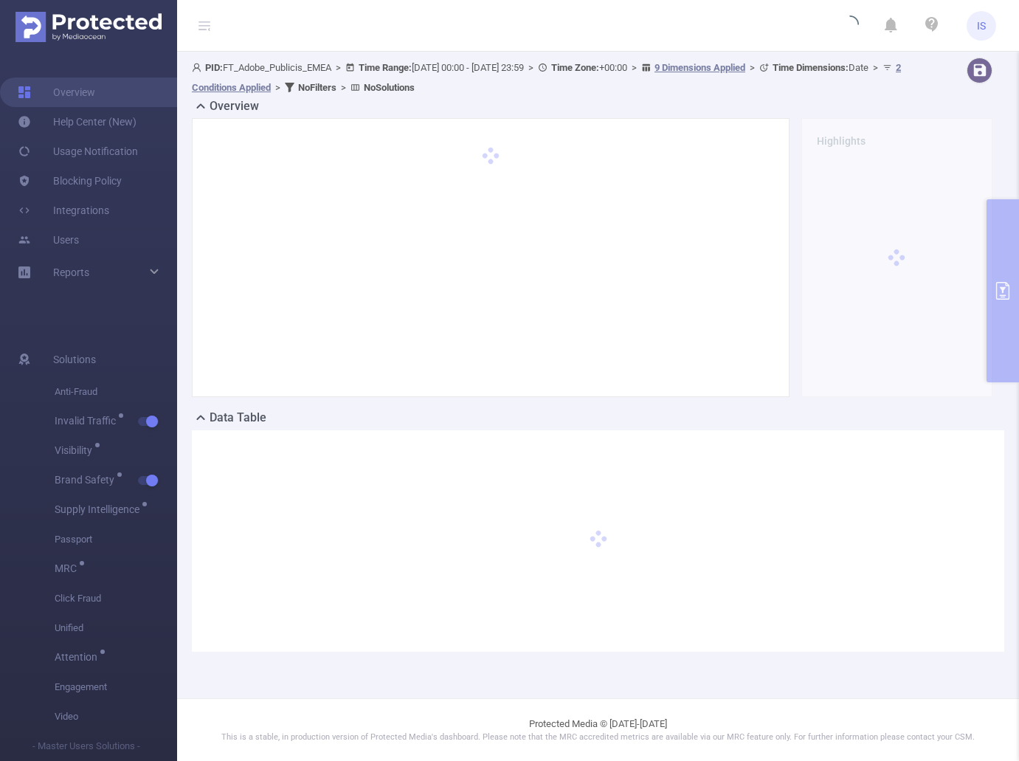
scroll to position [0, 0]
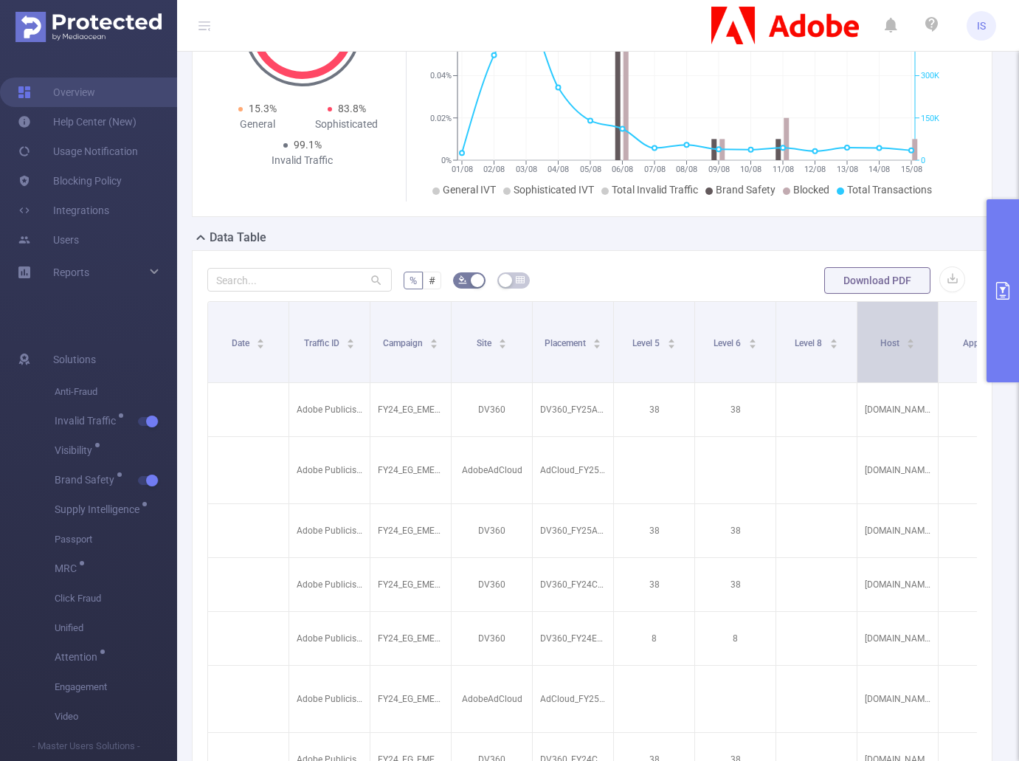
scroll to position [148, 0]
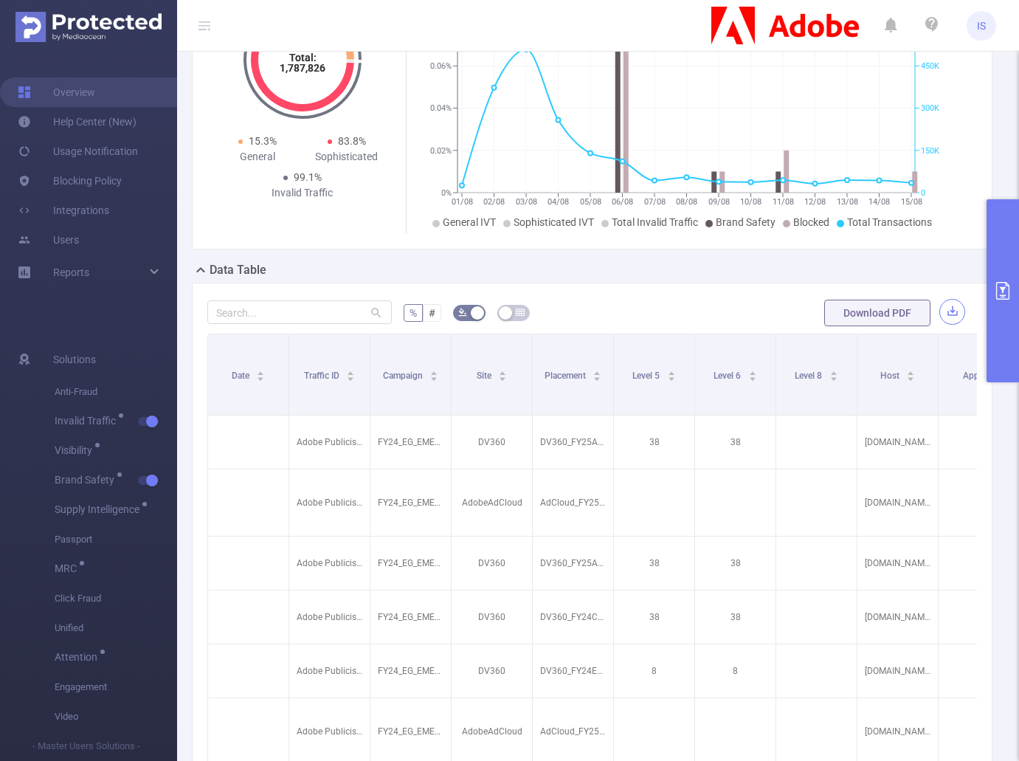
click at [943, 314] on button "button" at bounding box center [953, 312] width 26 height 26
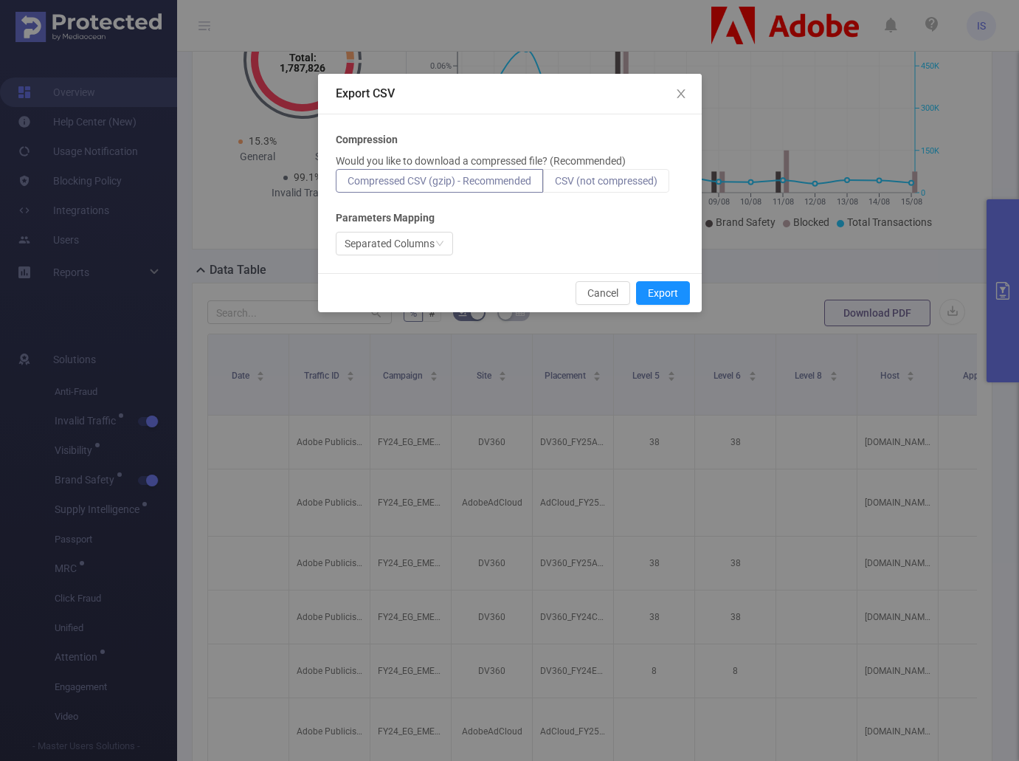
click at [622, 175] on span "CSV (not compressed)" at bounding box center [606, 181] width 103 height 12
click at [555, 185] on input "CSV (not compressed)" at bounding box center [555, 185] width 0 height 0
click at [436, 245] on icon "icon: down" at bounding box center [440, 243] width 9 height 9
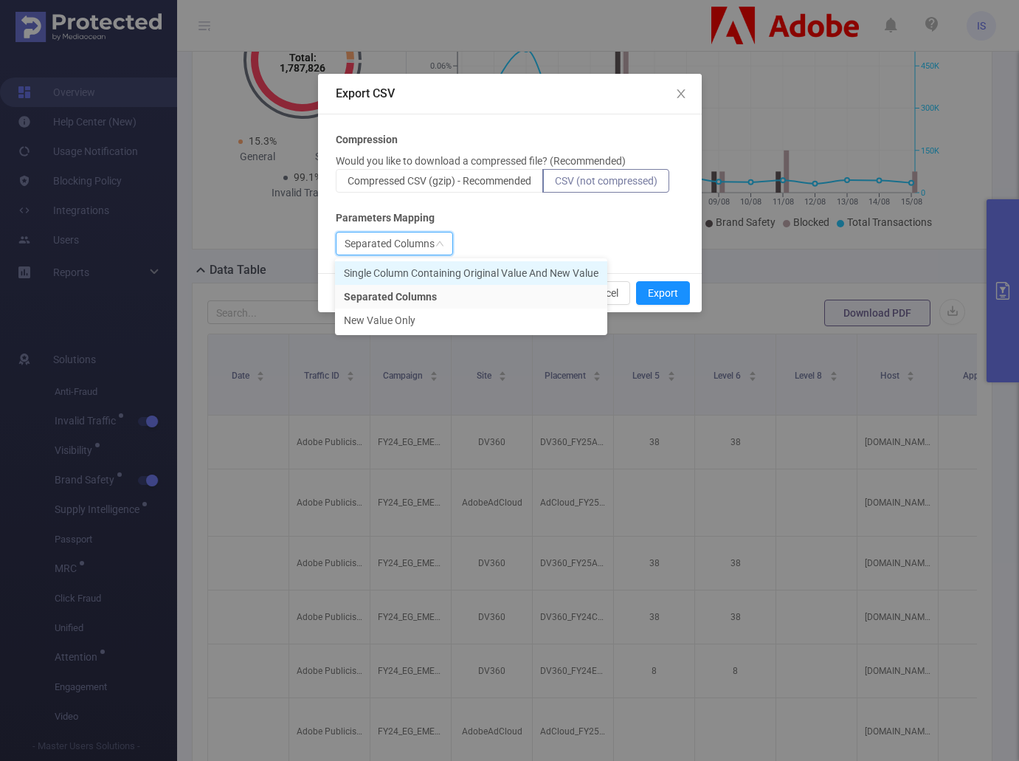
click at [453, 267] on li "Single Column Containing Original Value And New Value" at bounding box center [471, 273] width 272 height 24
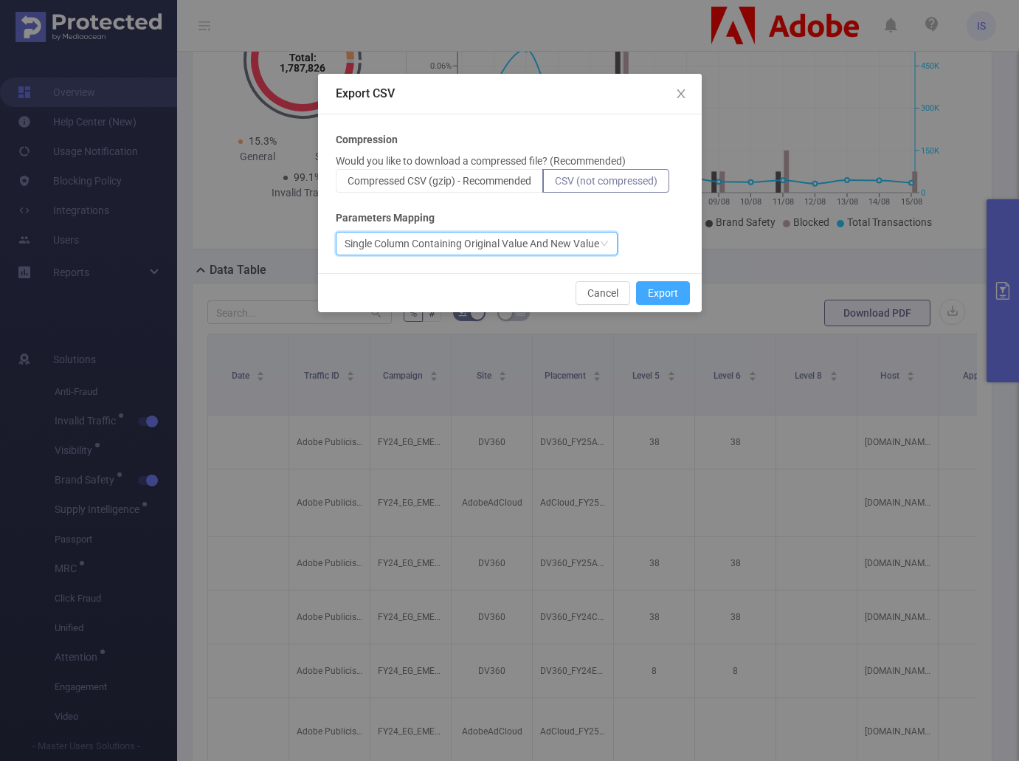
click at [663, 286] on button "Export" at bounding box center [663, 293] width 54 height 24
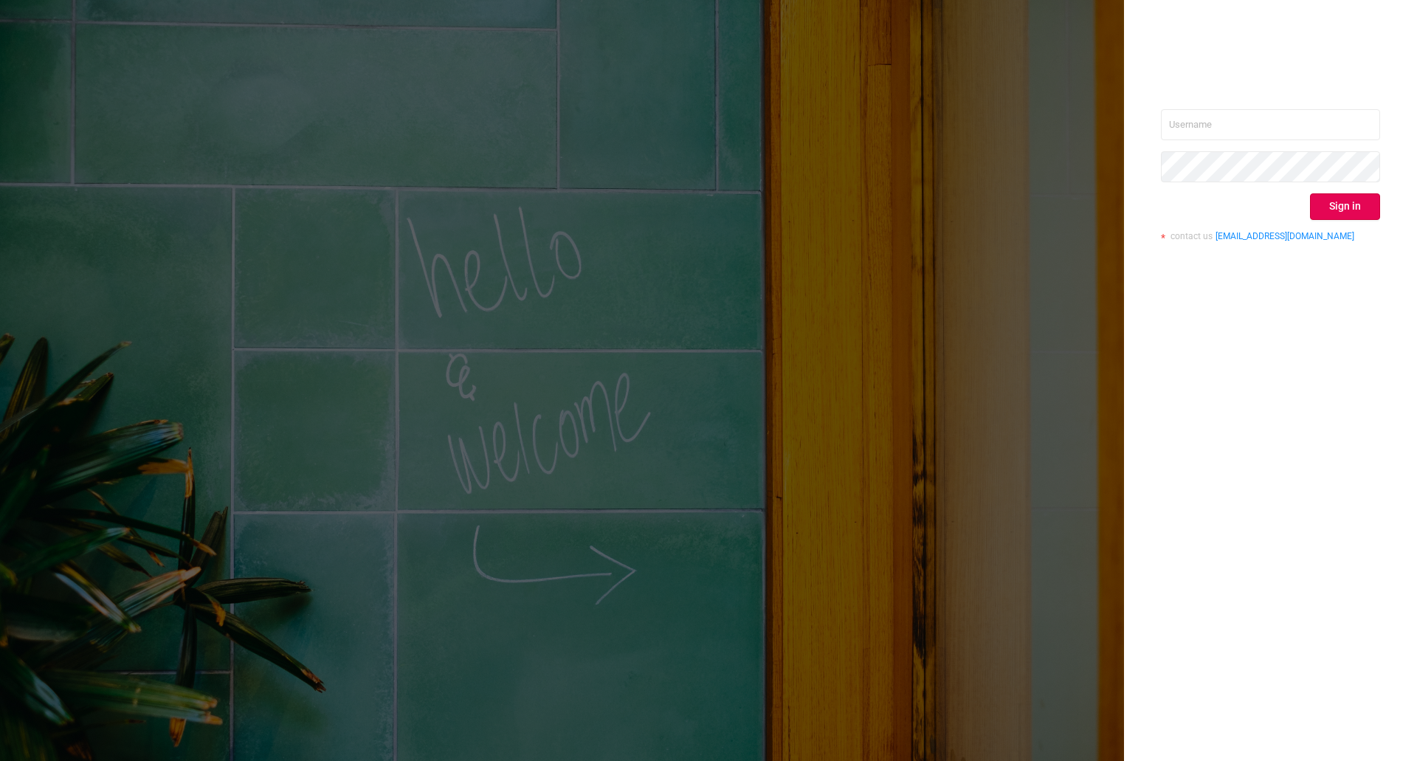
click at [808, 145] on div "Sign in contact us info@protected.media" at bounding box center [708, 380] width 1417 height 761
click at [1215, 106] on div "Sign in contact us info@protected.media" at bounding box center [1270, 380] width 293 height 761
click at [1220, 120] on input "text" at bounding box center [1270, 124] width 219 height 31
type input "ivans@protected.media"
click at [1344, 196] on button "Sign in" at bounding box center [1345, 206] width 70 height 27
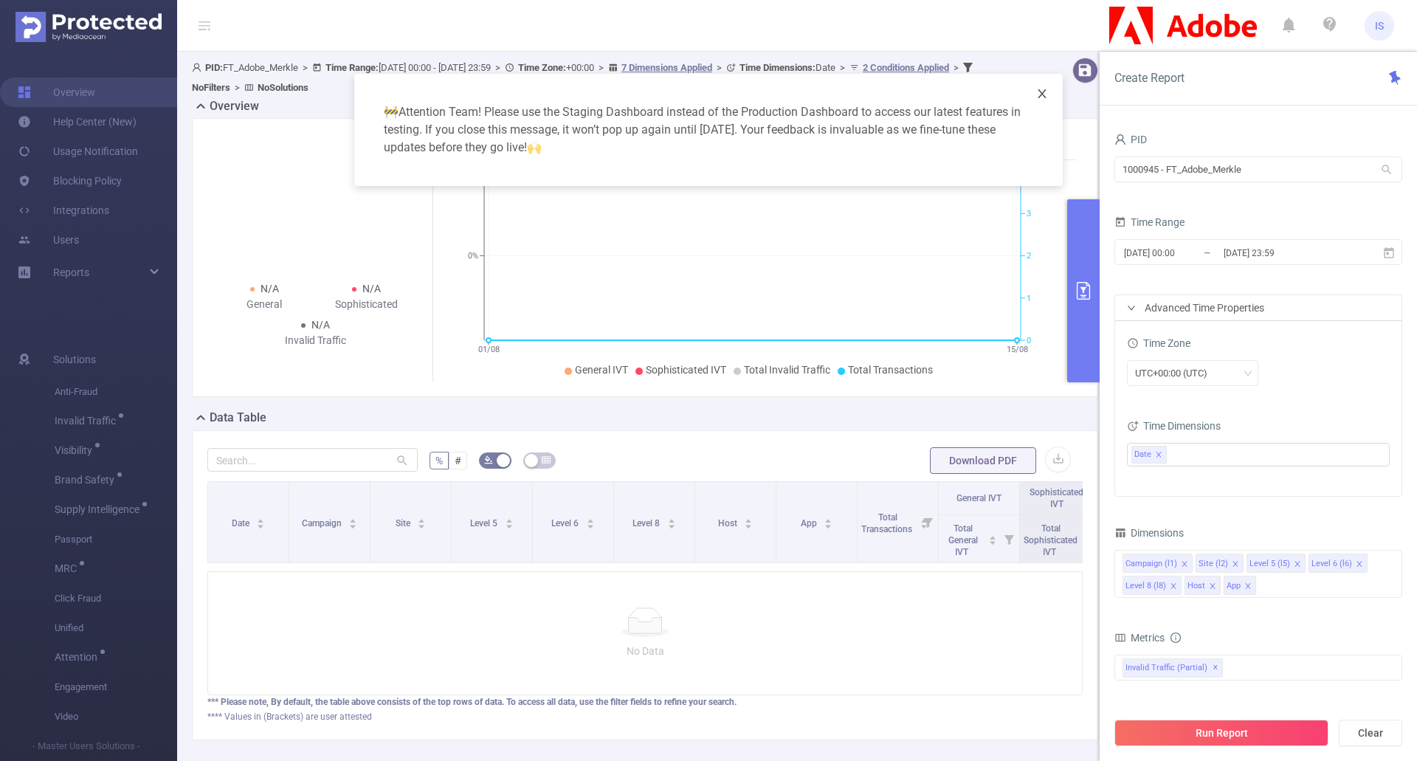
click at [1042, 97] on icon "icon: close" at bounding box center [1042, 94] width 12 height 12
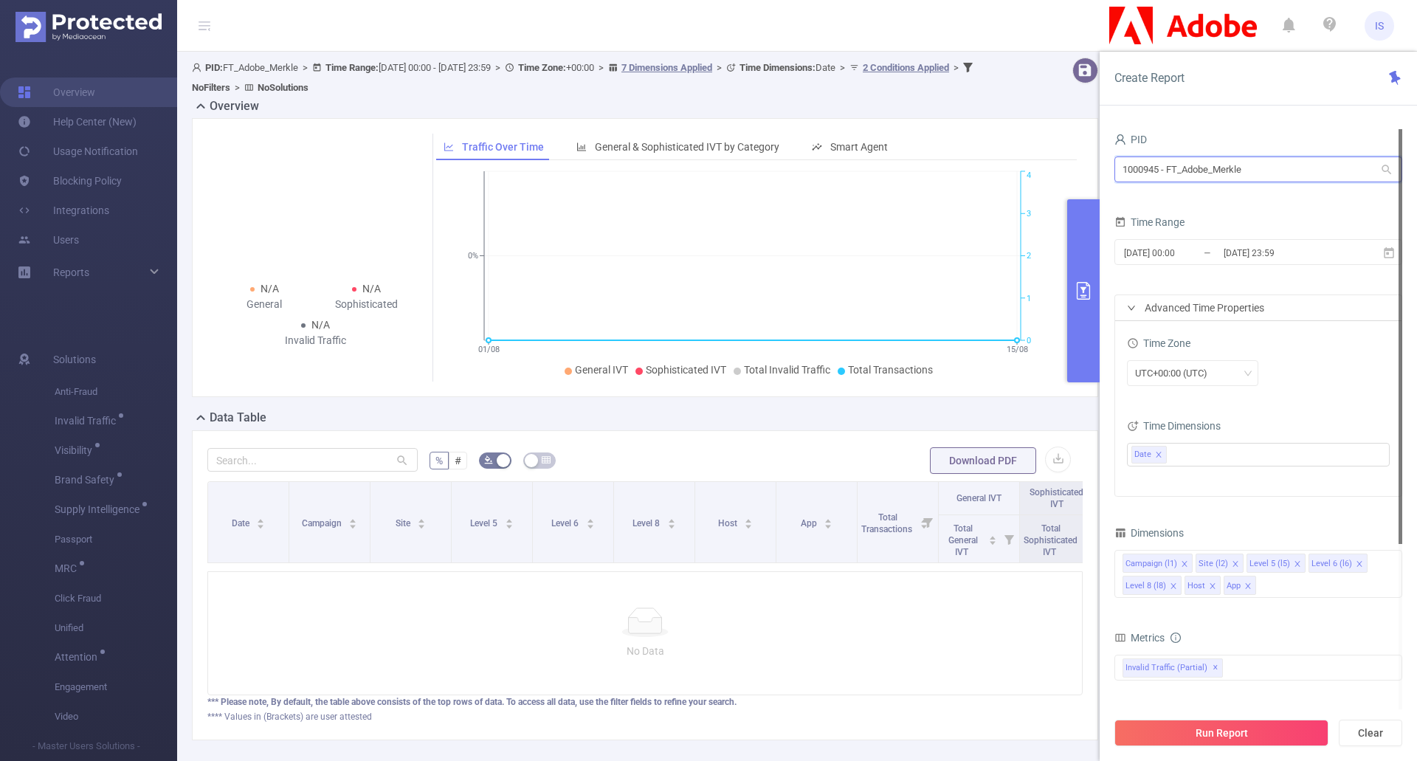
drag, startPoint x: 1267, startPoint y: 165, endPoint x: 1112, endPoint y: 164, distance: 155.8
click at [1112, 164] on div "PID 1000945 - FT_Adobe_Merkle 1000945 - FT_Adobe_Merkle Time Range 2025-08-01 0…" at bounding box center [1258, 450] width 317 height 672
type input "1014"
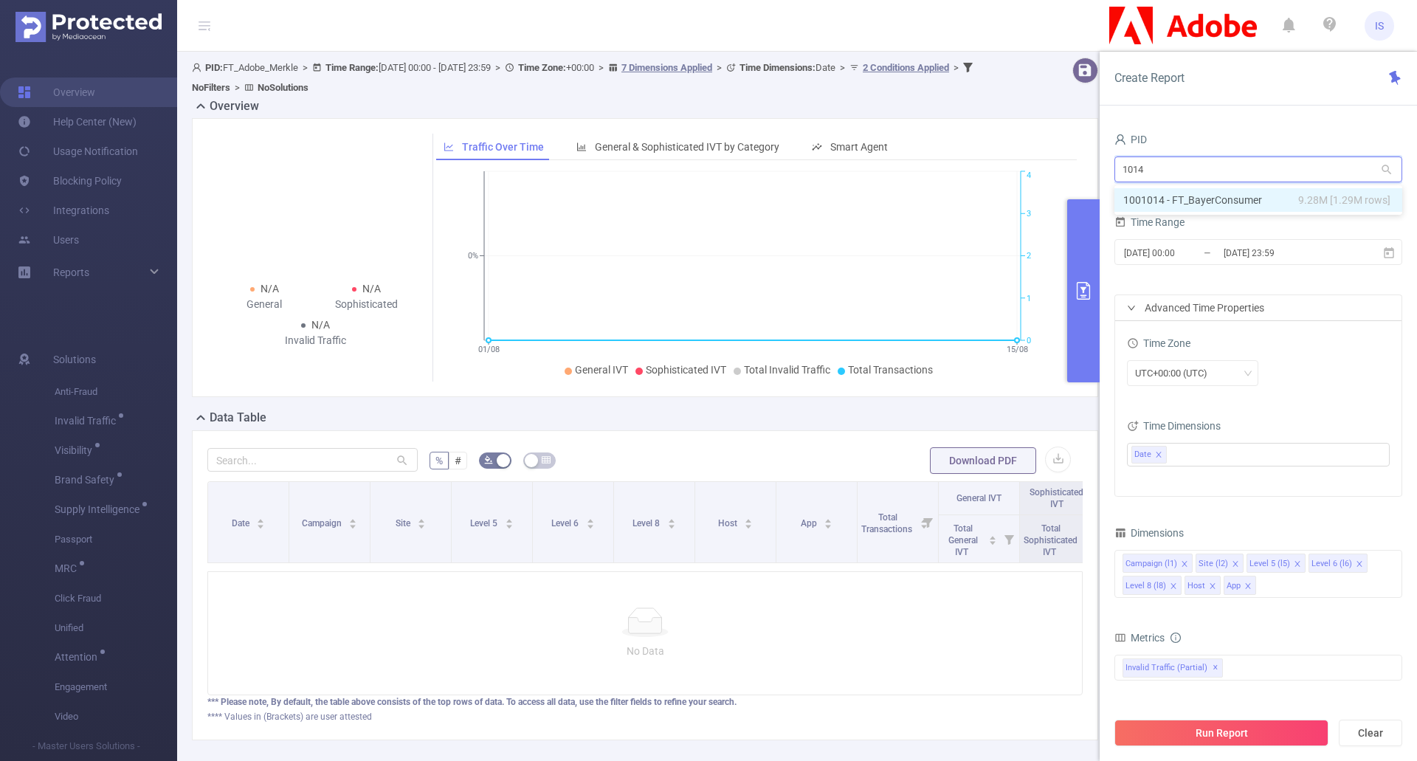
click at [1217, 190] on li "1001014 - FT_BayerConsumer 9.28M [1.29M rows]" at bounding box center [1259, 200] width 288 height 24
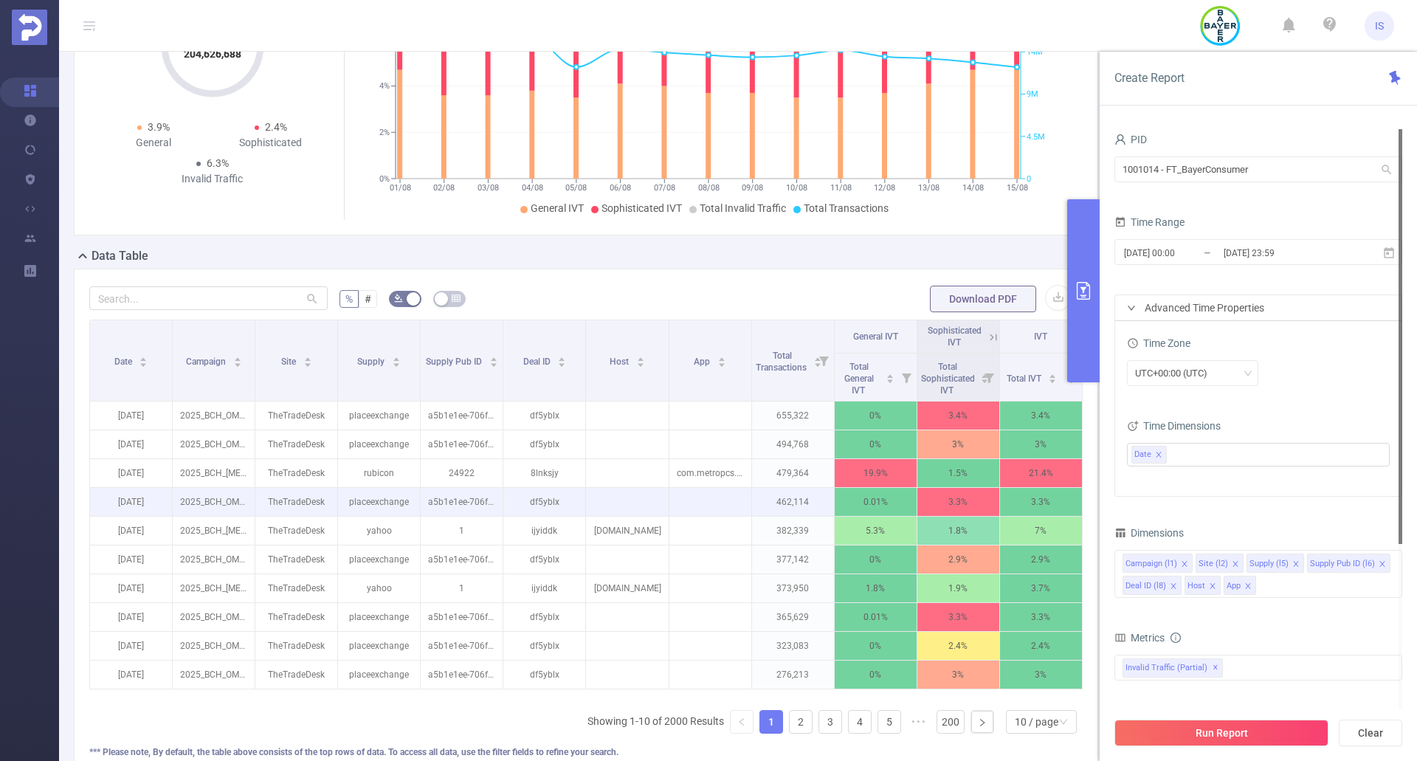
scroll to position [73, 0]
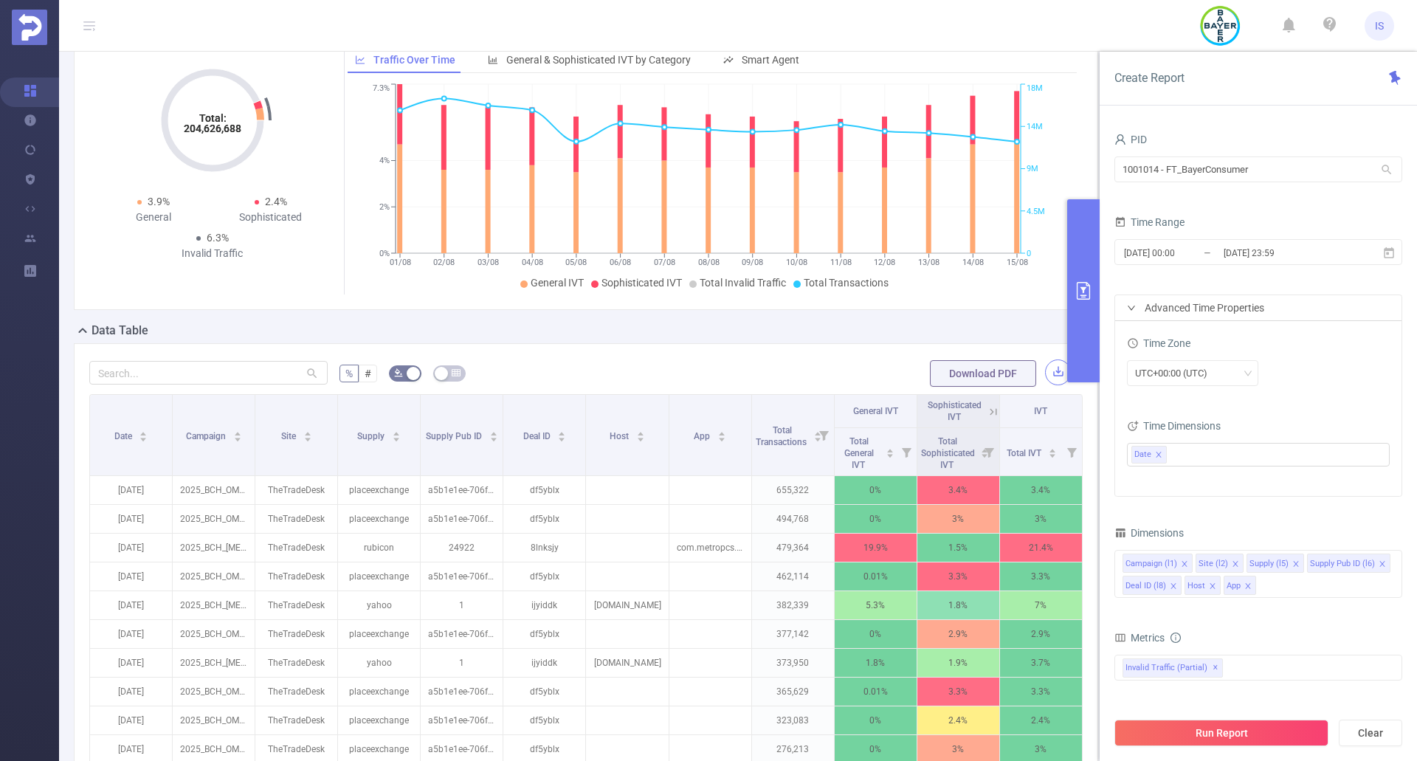
click at [1047, 385] on button "button" at bounding box center [1058, 373] width 26 height 26
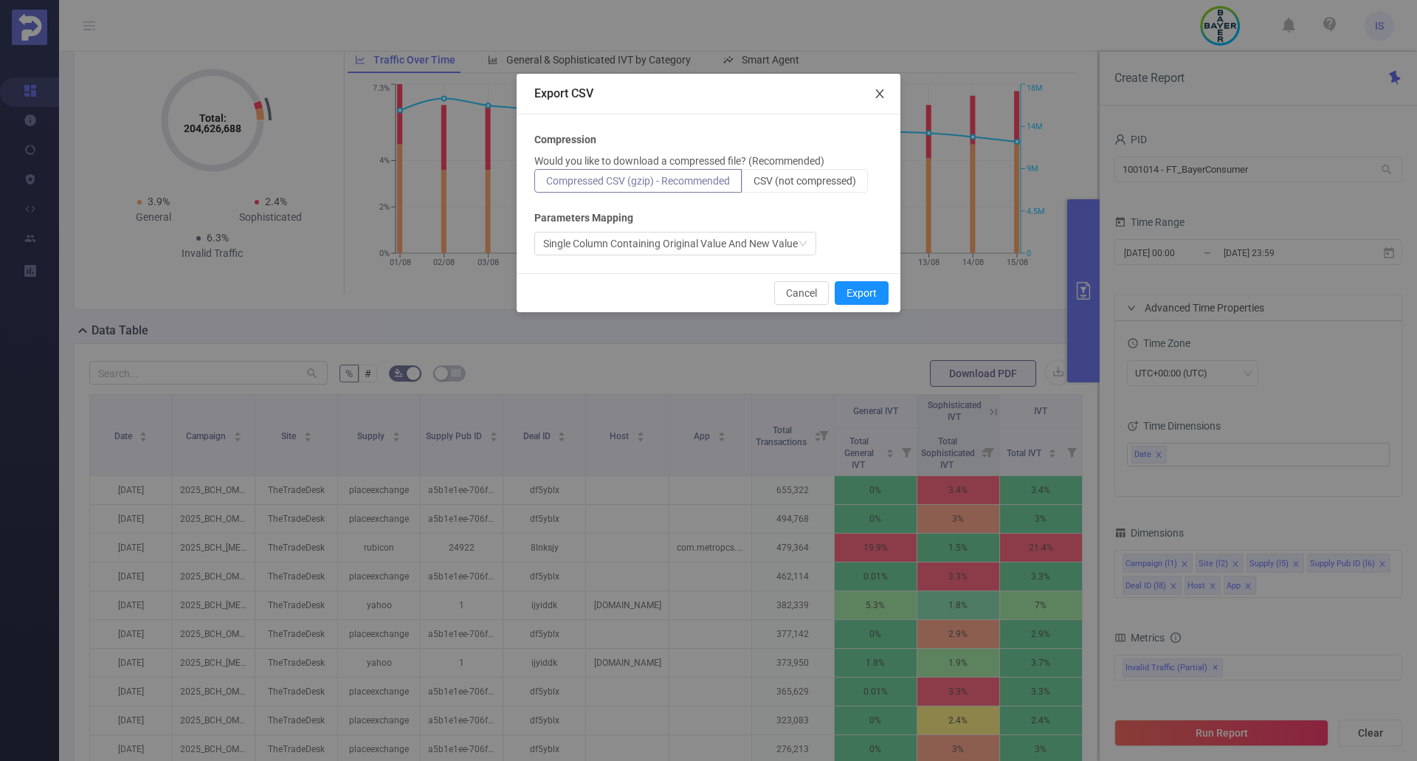
click at [884, 93] on icon "icon: close" at bounding box center [880, 94] width 12 height 12
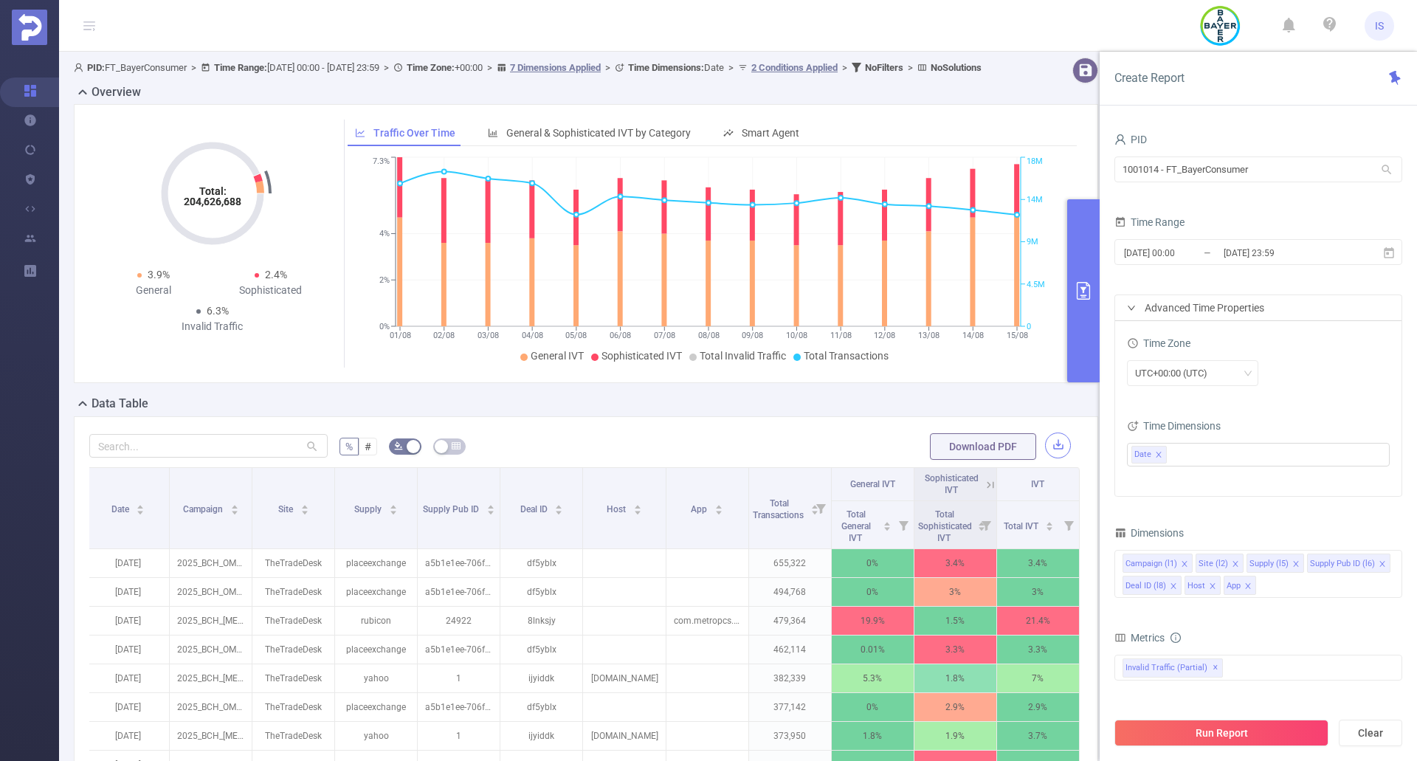
click at [1049, 455] on button "button" at bounding box center [1058, 446] width 26 height 26
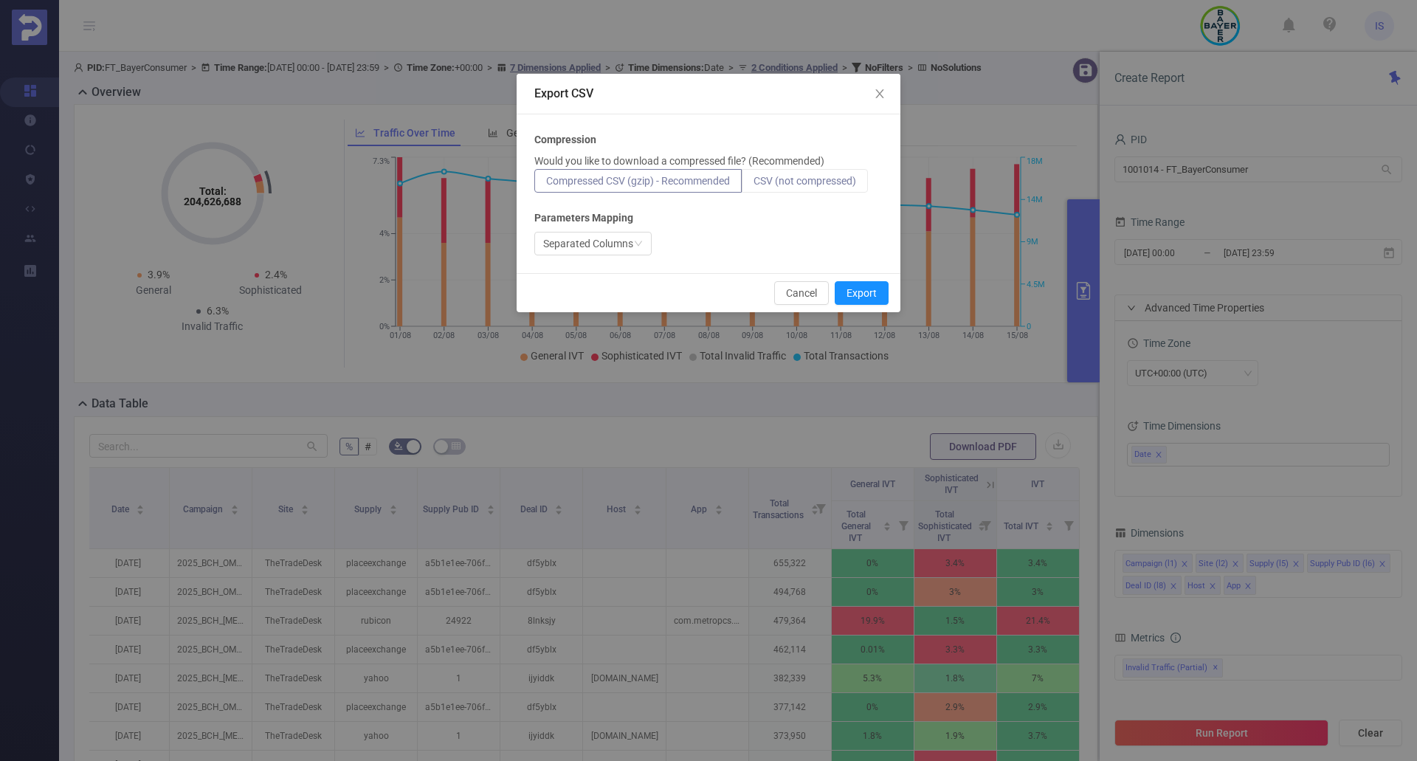
click at [804, 182] on span "CSV (not compressed)" at bounding box center [805, 181] width 103 height 12
click at [754, 185] on input "CSV (not compressed)" at bounding box center [754, 185] width 0 height 0
click at [856, 295] on button "Export" at bounding box center [862, 293] width 54 height 24
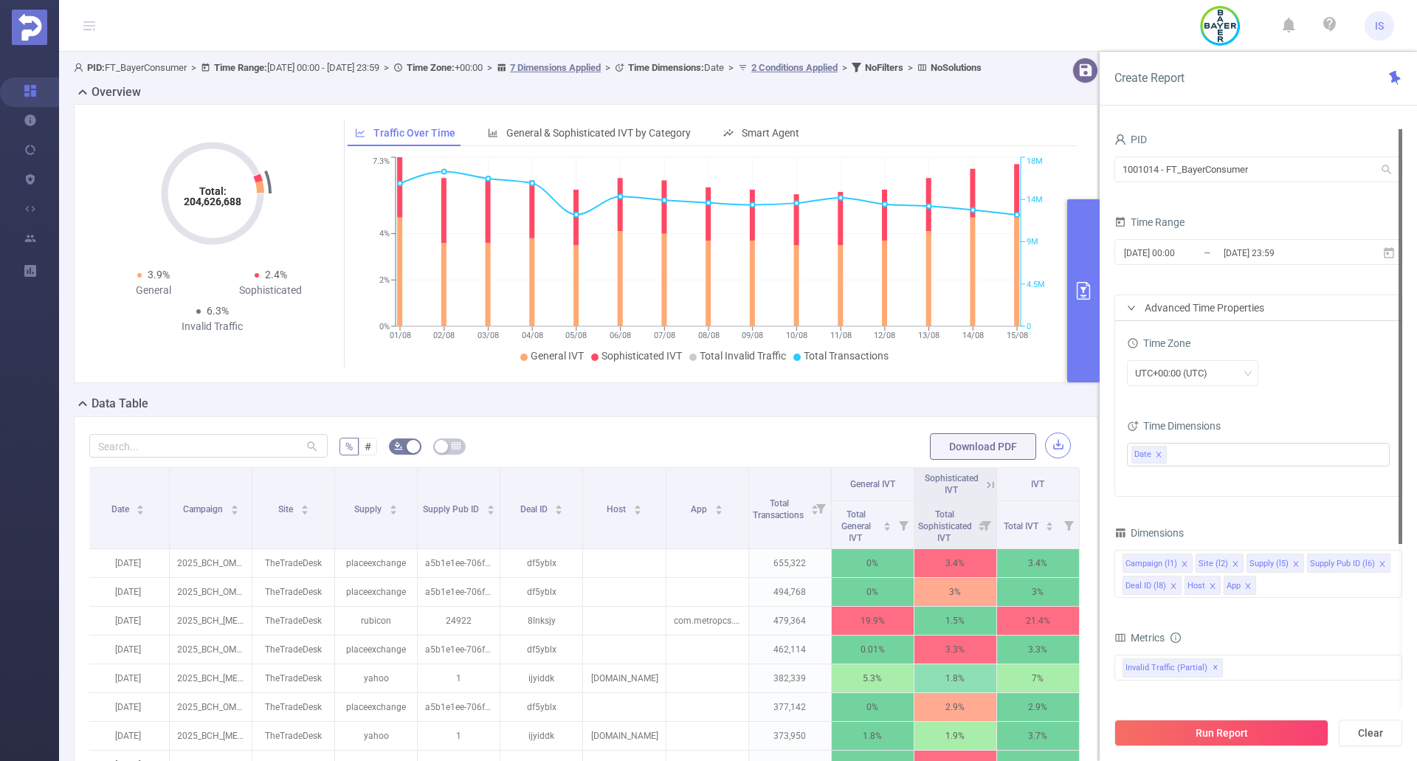
click at [1045, 451] on button "button" at bounding box center [1058, 446] width 26 height 26
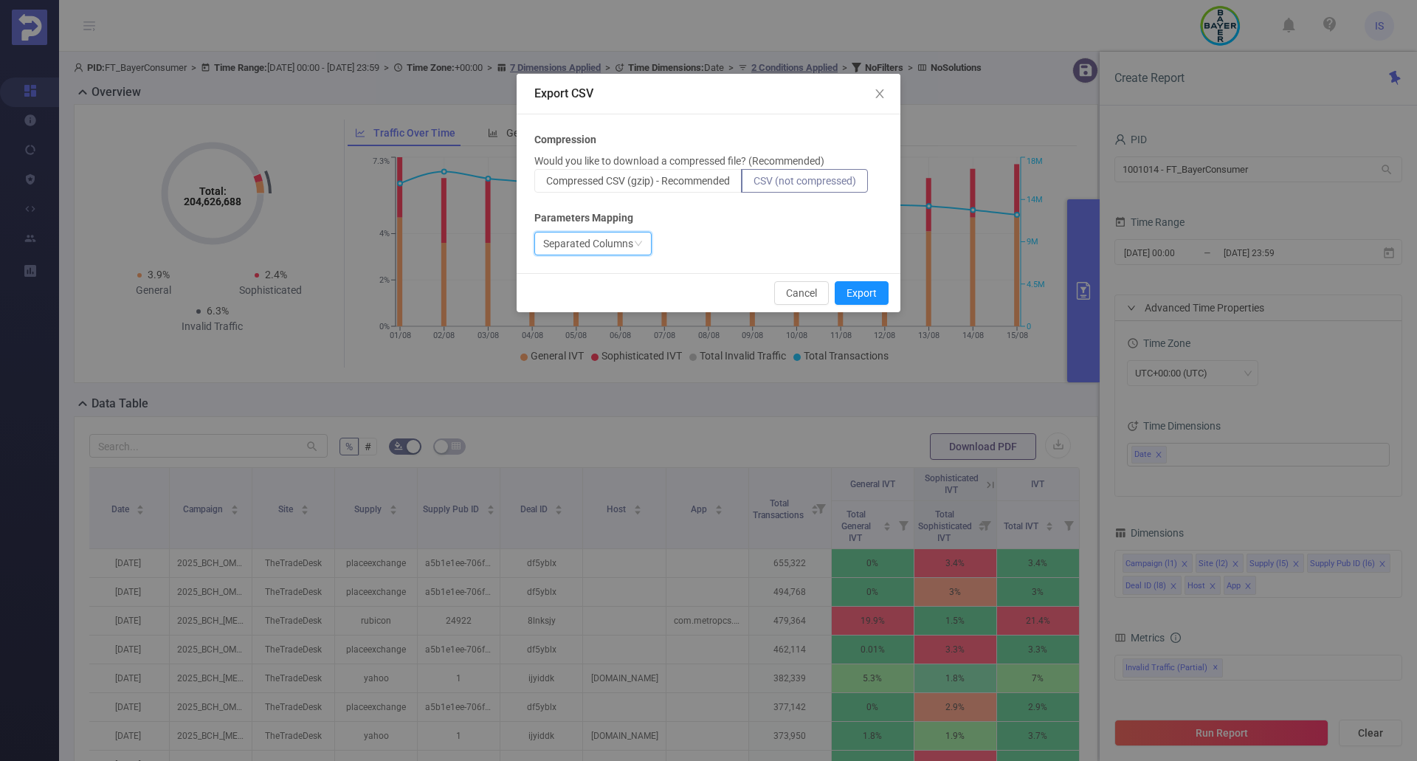
click at [638, 244] on icon "icon: down" at bounding box center [638, 243] width 9 height 9
click at [699, 178] on span "Compressed CSV (gzip) - Recommended" at bounding box center [638, 181] width 184 height 12
click at [546, 185] on input "Compressed CSV (gzip) - Recommended" at bounding box center [546, 185] width 0 height 0
click at [861, 287] on button "Export" at bounding box center [862, 293] width 54 height 24
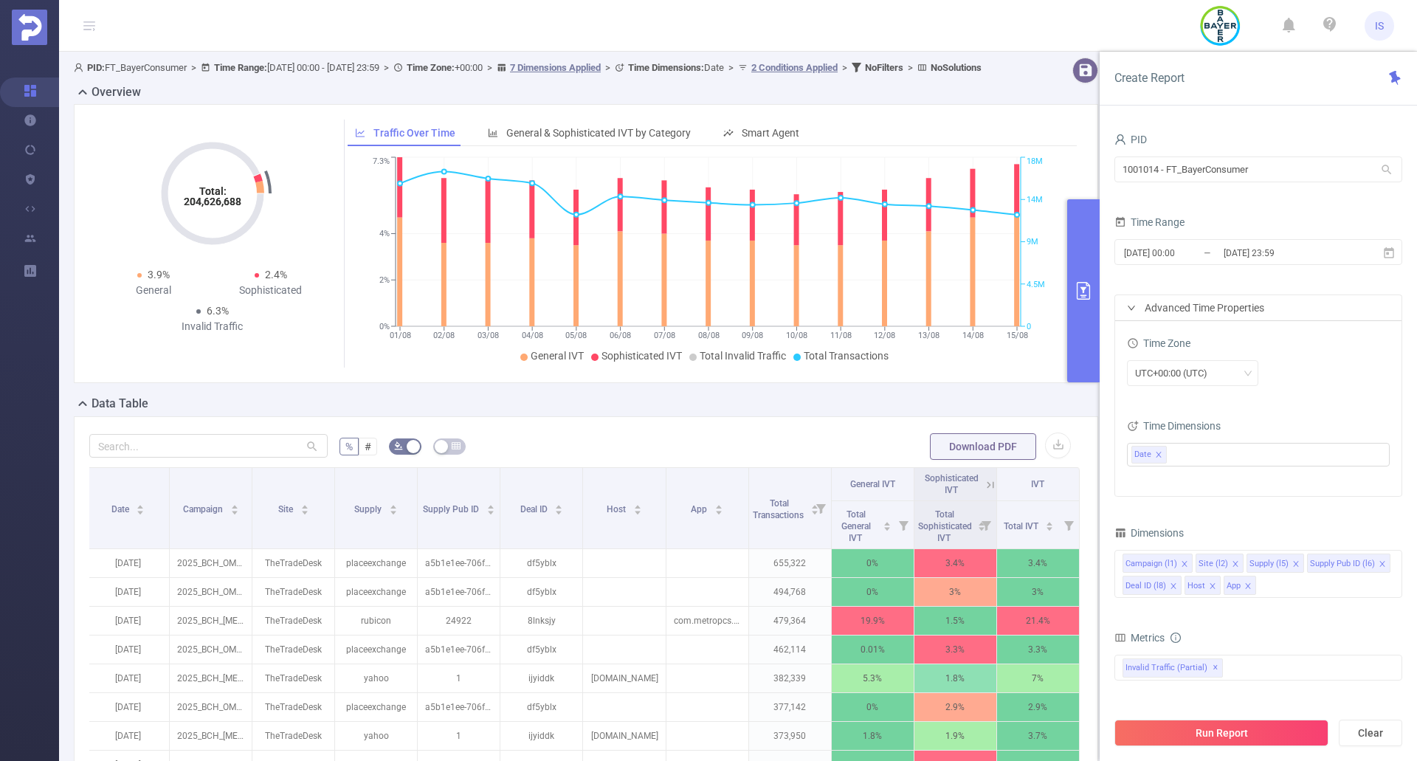
click at [654, 430] on div "% # Download PDF Date Campaign Site Supply Supply Pub ID Deal ID Host App Total…" at bounding box center [586, 677] width 1025 height 522
